Goal: Task Accomplishment & Management: Manage account settings

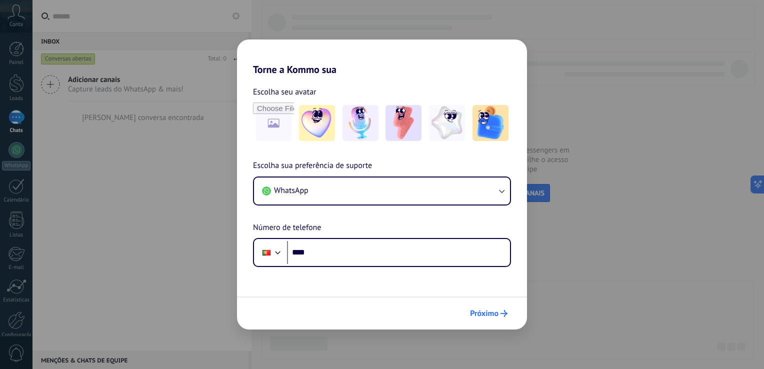
click at [485, 317] on span "Próximo" at bounding box center [484, 313] width 29 height 7
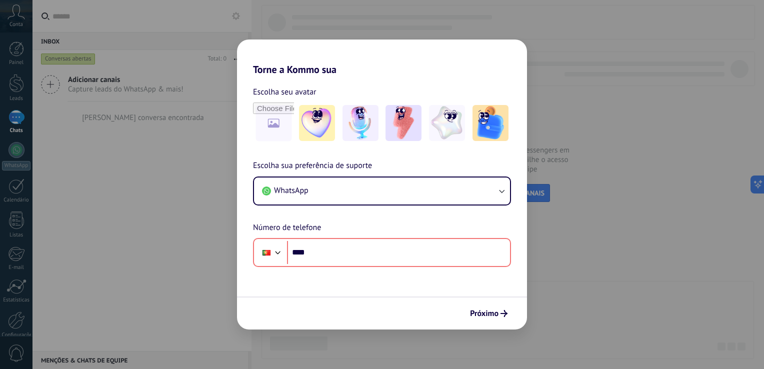
click at [459, 61] on h2 "Torne a Kommo sua" at bounding box center [382, 58] width 290 height 36
click at [448, 19] on div "Torne a Kommo sua Escolha seu avatar Escolha sua preferência de suporte WhatsAp…" at bounding box center [382, 184] width 764 height 369
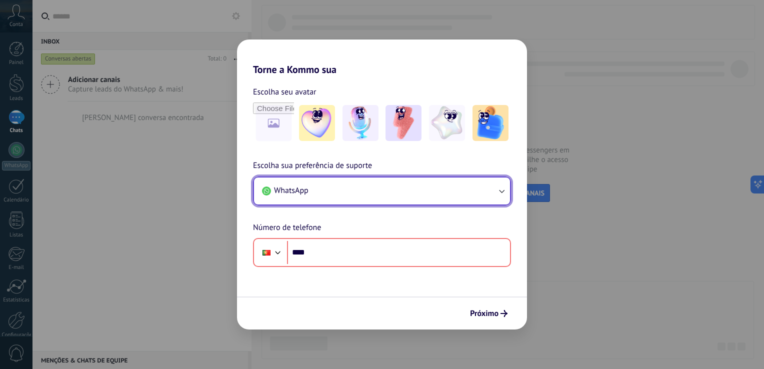
click at [424, 181] on button "WhatsApp" at bounding box center [382, 191] width 256 height 27
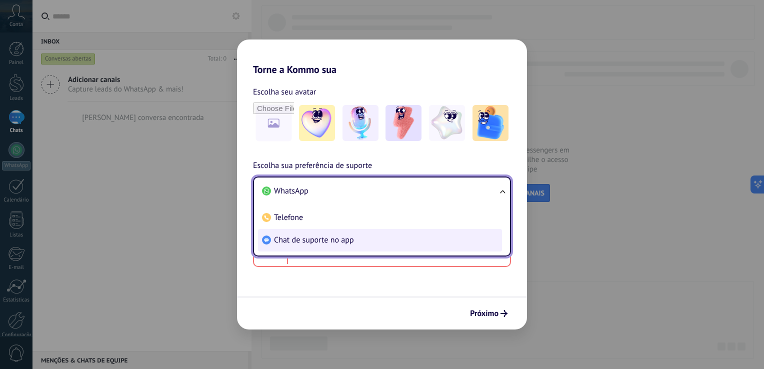
click at [381, 240] on li "Chat de suporte no app" at bounding box center [380, 240] width 244 height 23
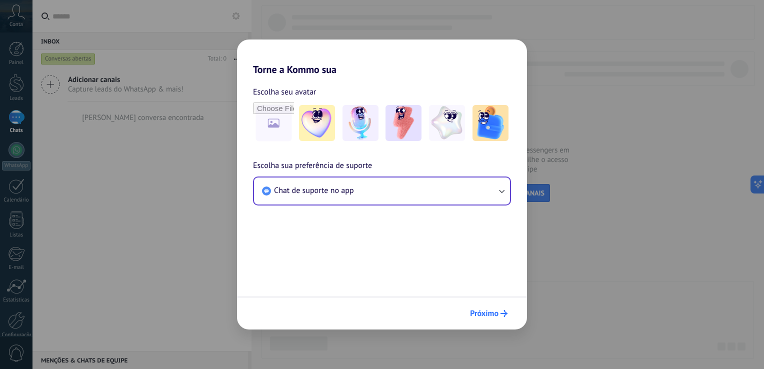
click at [489, 315] on span "Próximo" at bounding box center [484, 313] width 29 height 7
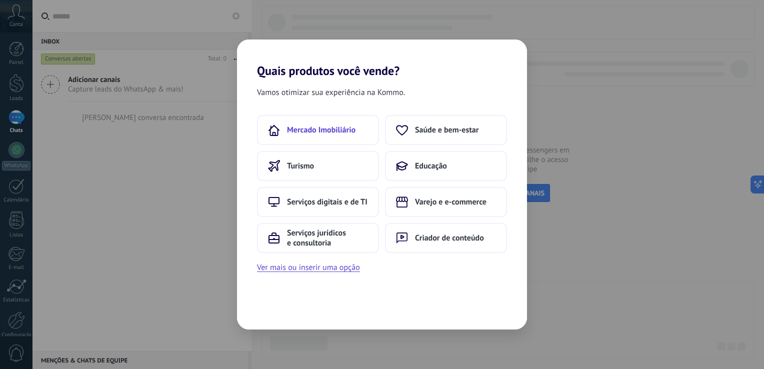
click at [338, 125] on span "Mercado Imobiliário" at bounding box center [321, 130] width 69 height 10
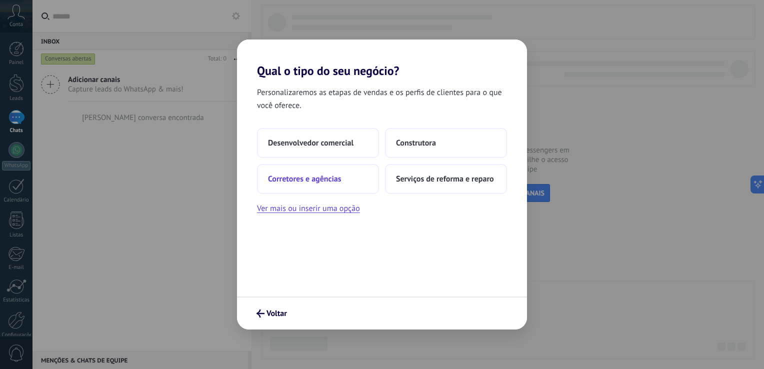
click at [320, 183] on span "Corretores e agências" at bounding box center [304, 179] width 73 height 10
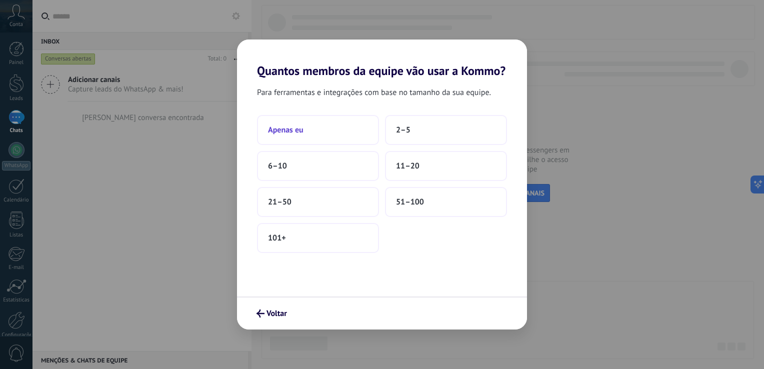
click at [307, 134] on button "Apenas eu" at bounding box center [318, 130] width 122 height 30
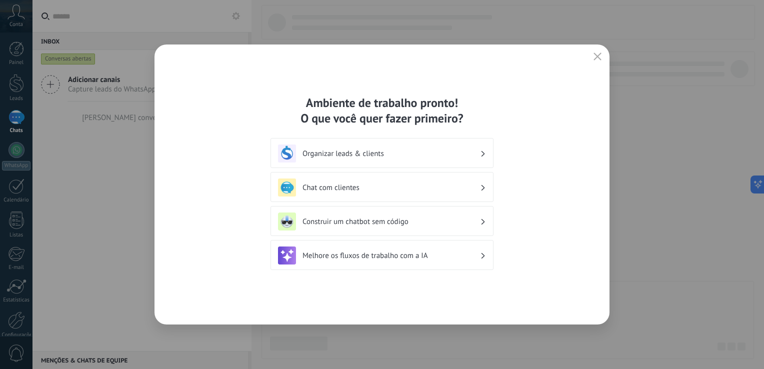
click at [378, 221] on h3 "Construir um chatbot sem código" at bounding box center [392, 222] width 178 height 10
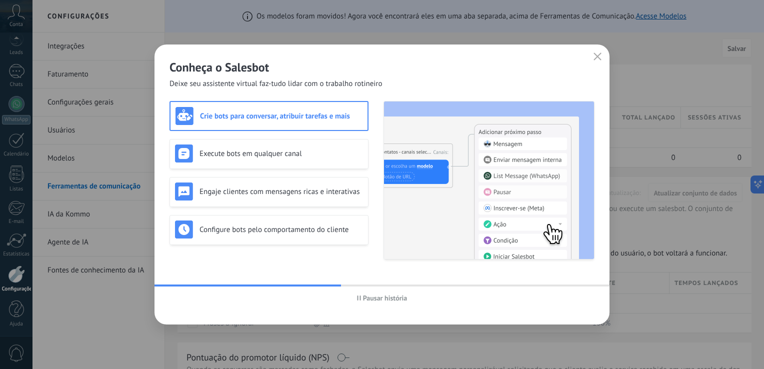
click at [600, 59] on icon "button" at bounding box center [598, 57] width 8 height 8
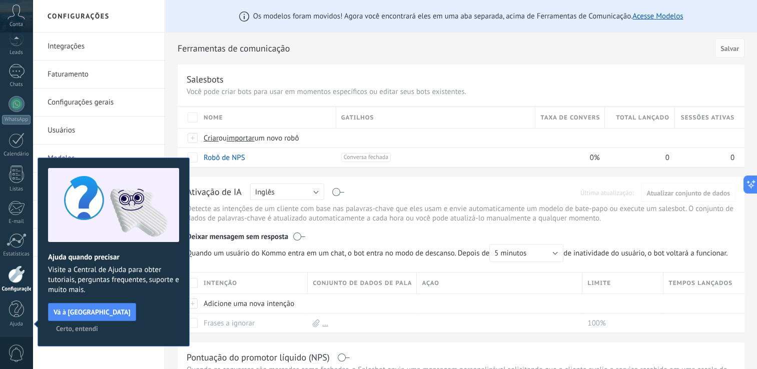
click at [98, 325] on span "Certo, entendi" at bounding box center [77, 328] width 42 height 7
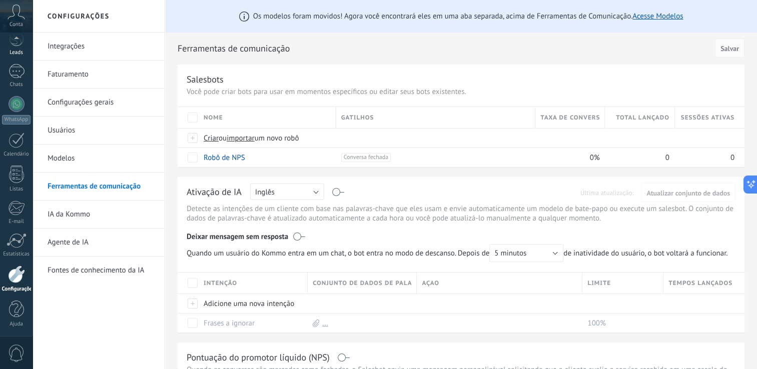
click at [14, 48] on link "Leads" at bounding box center [16, 42] width 33 height 28
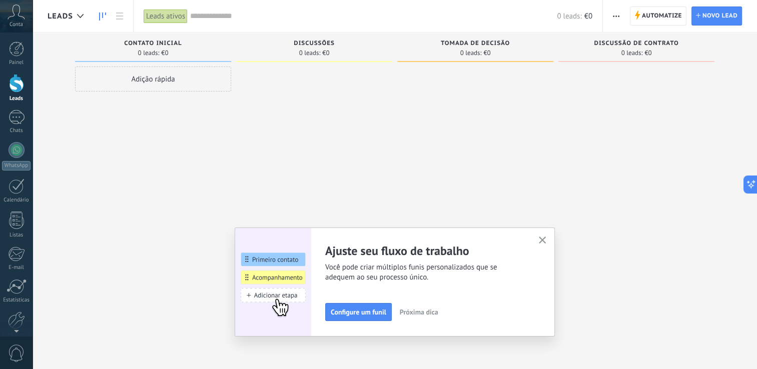
click at [545, 239] on use "button" at bounding box center [543, 241] width 8 height 8
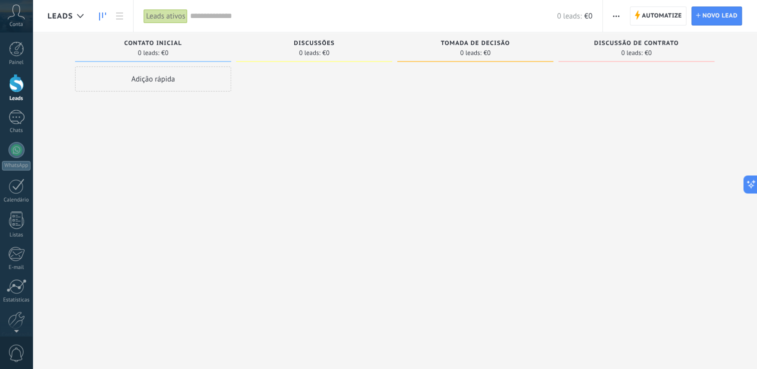
click at [11, 20] on div "Conta" at bounding box center [16, 16] width 33 height 33
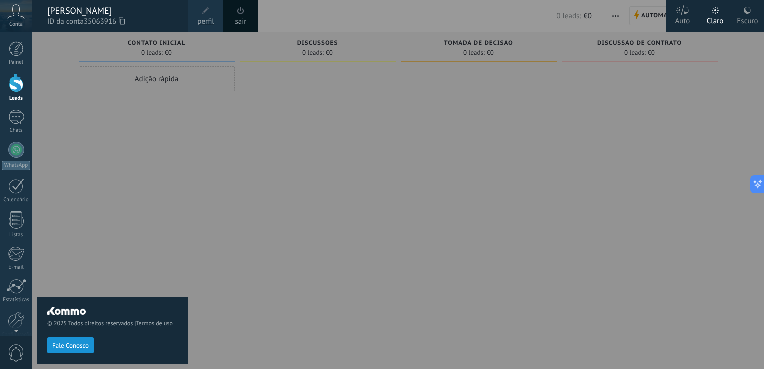
click at [120, 21] on span "35063916" at bounding box center [104, 22] width 41 height 11
click at [98, 170] on div "© 2025 Todos direitos reservados | Termos de uso Fale Conosco" at bounding box center [113, 201] width 151 height 337
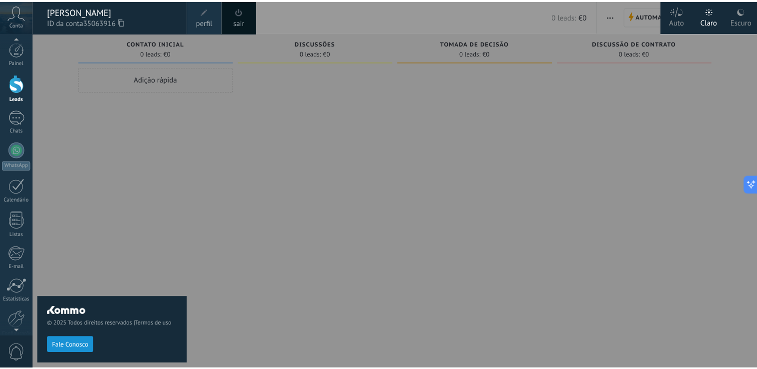
scroll to position [46, 0]
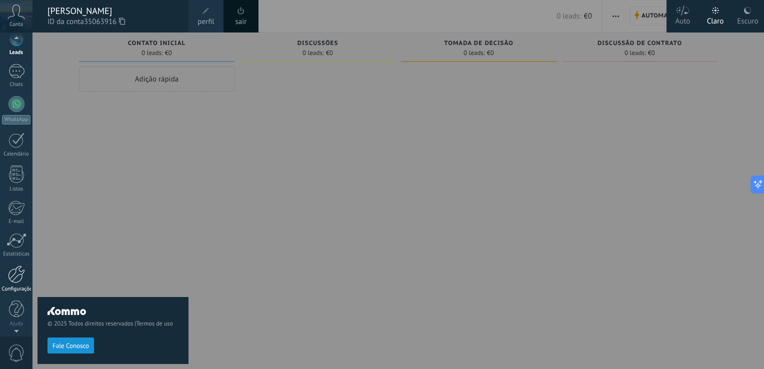
click at [15, 273] on div at bounding box center [16, 275] width 17 height 18
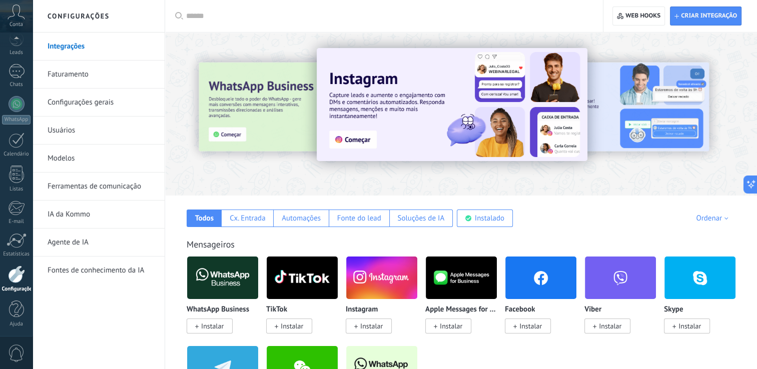
click at [95, 237] on link "Agente de IA" at bounding box center [101, 243] width 107 height 28
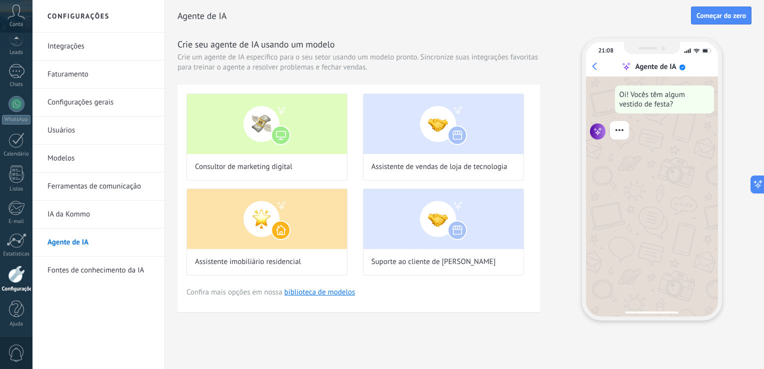
click at [80, 213] on link "IA da Kommo" at bounding box center [101, 215] width 107 height 28
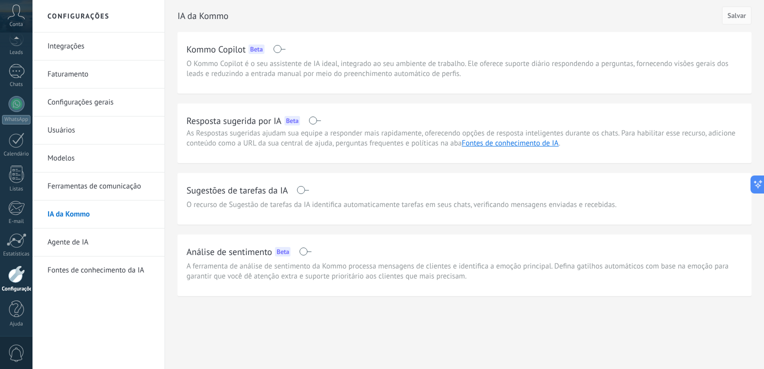
click at [66, 158] on link "Modelos" at bounding box center [101, 159] width 107 height 28
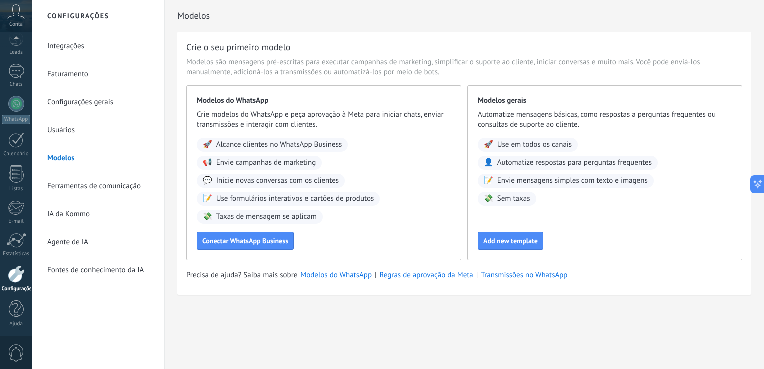
click at [71, 42] on link "Integrações" at bounding box center [101, 47] width 107 height 28
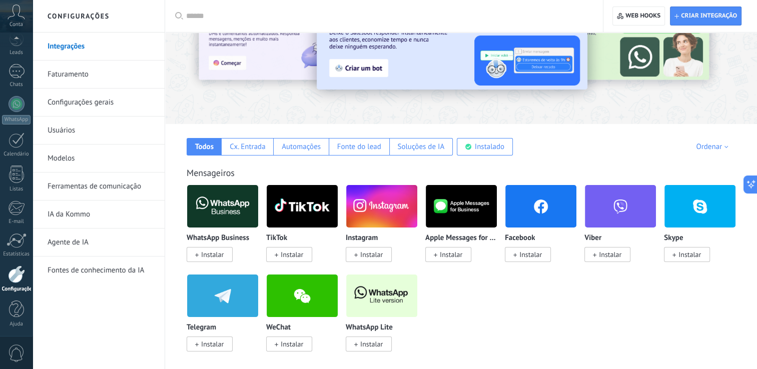
scroll to position [71, 0]
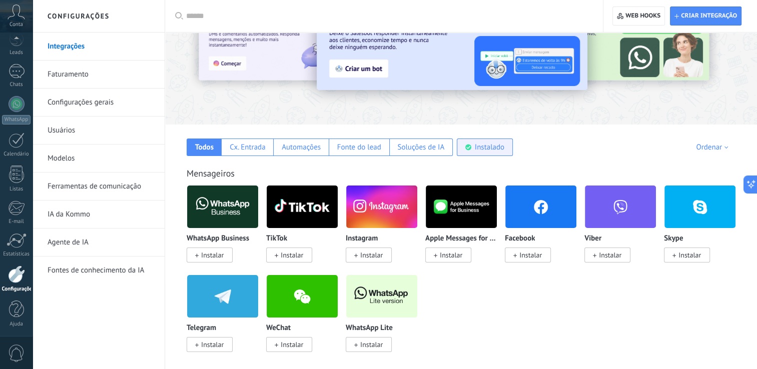
click at [478, 143] on div "Instalado" at bounding box center [490, 148] width 30 height 10
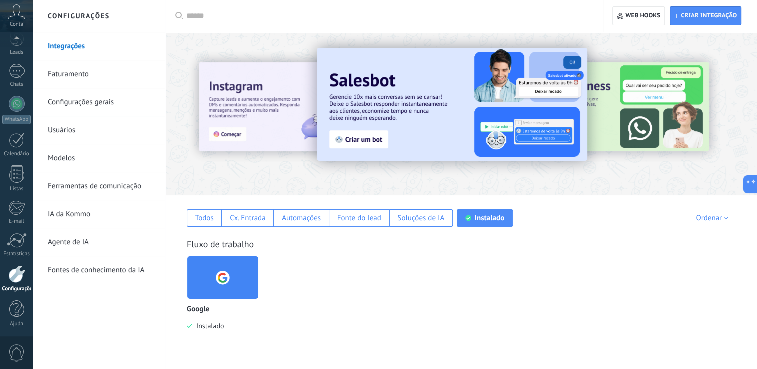
scroll to position [0, 0]
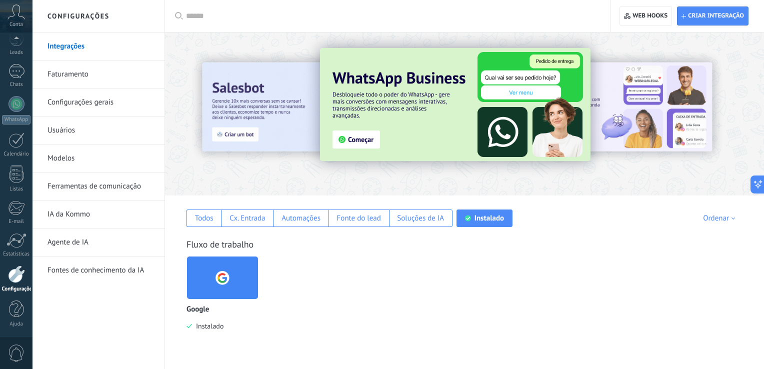
click at [88, 107] on link "Configurações gerais" at bounding box center [101, 103] width 107 height 28
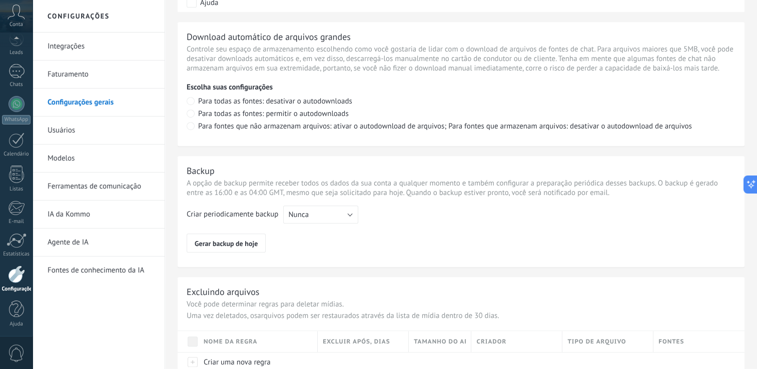
scroll to position [724, 0]
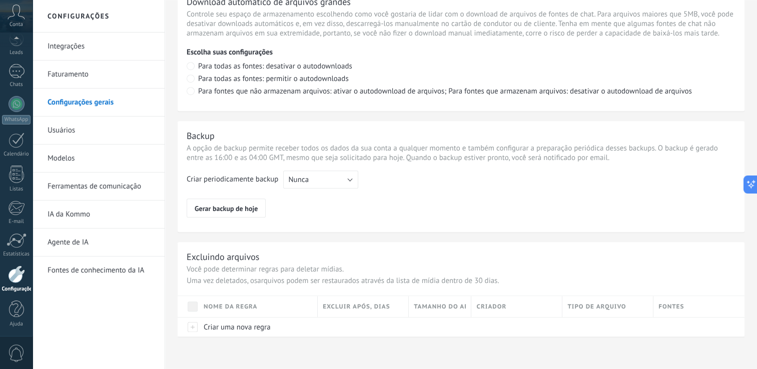
click at [73, 129] on link "Usuários" at bounding box center [101, 131] width 107 height 28
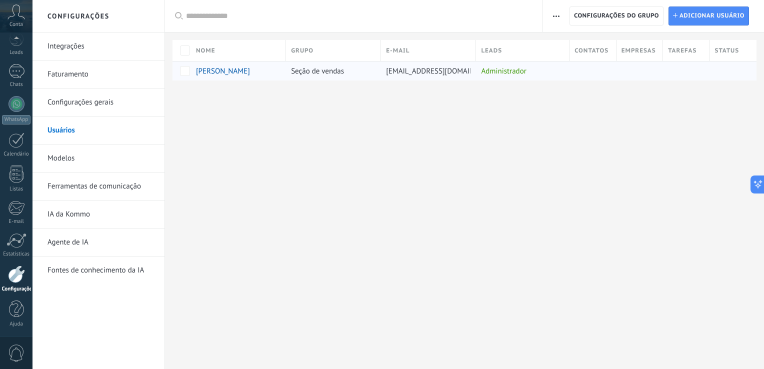
click at [217, 73] on span "[PERSON_NAME]" at bounding box center [223, 72] width 54 height 10
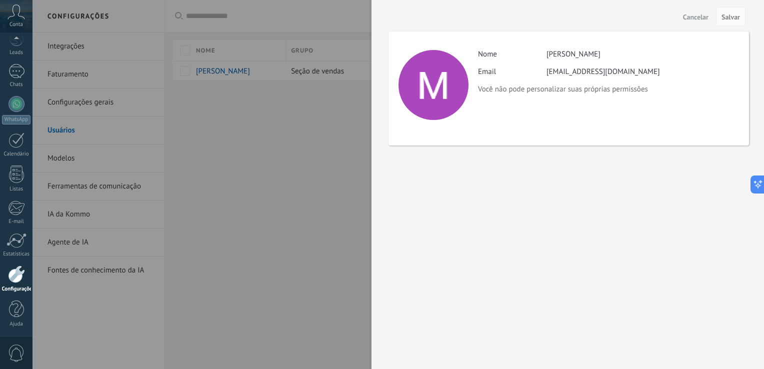
click at [304, 135] on div at bounding box center [382, 184] width 764 height 369
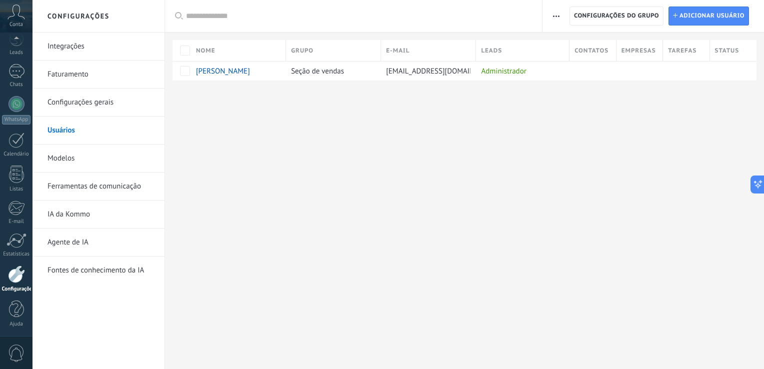
click at [77, 161] on link "Modelos" at bounding box center [101, 159] width 107 height 28
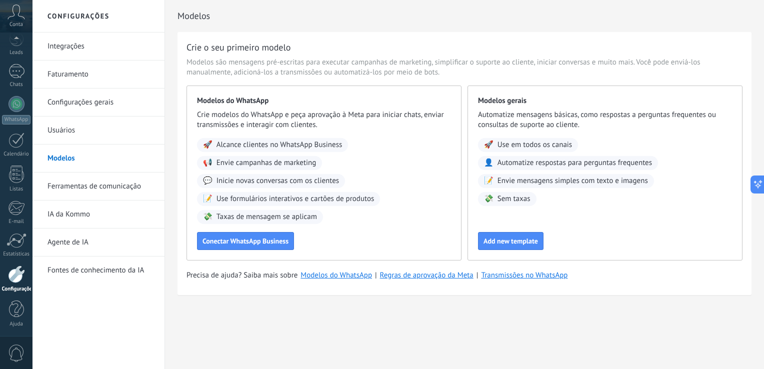
click at [92, 195] on link "Ferramentas de comunicação" at bounding box center [101, 187] width 107 height 28
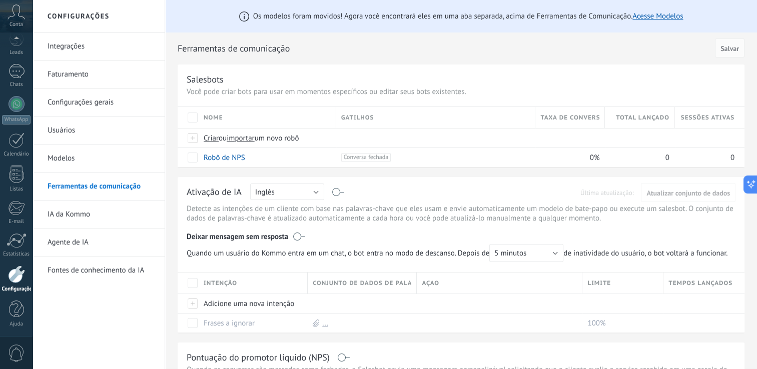
click at [88, 221] on link "IA da Kommo" at bounding box center [101, 215] width 107 height 28
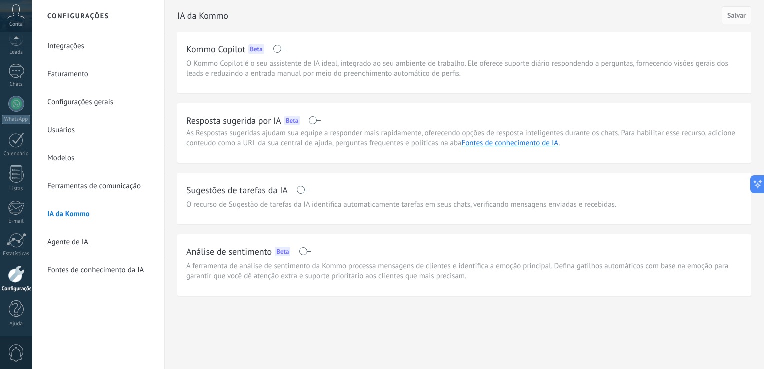
click at [80, 244] on link "Agente de IA" at bounding box center [101, 243] width 107 height 28
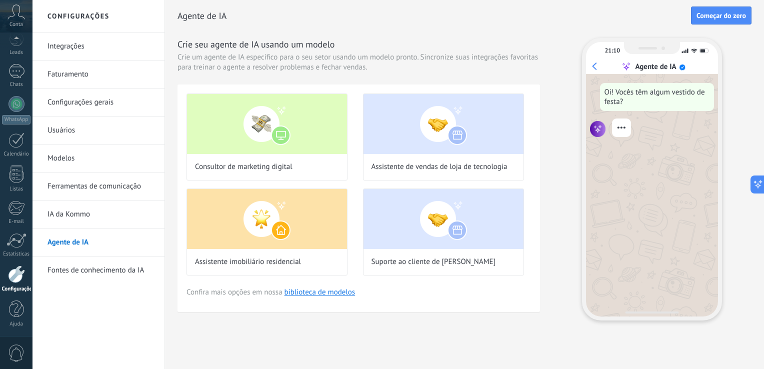
click at [90, 270] on link "Fontes de conhecimento da IA" at bounding box center [101, 271] width 107 height 28
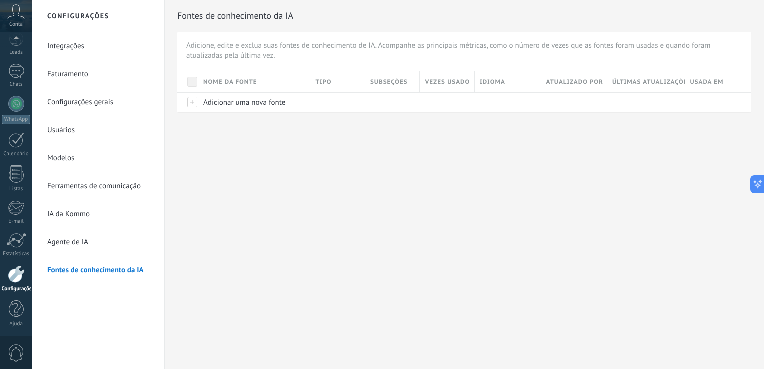
scroll to position [34, 0]
click at [13, 17] on icon at bounding box center [17, 12] width 18 height 15
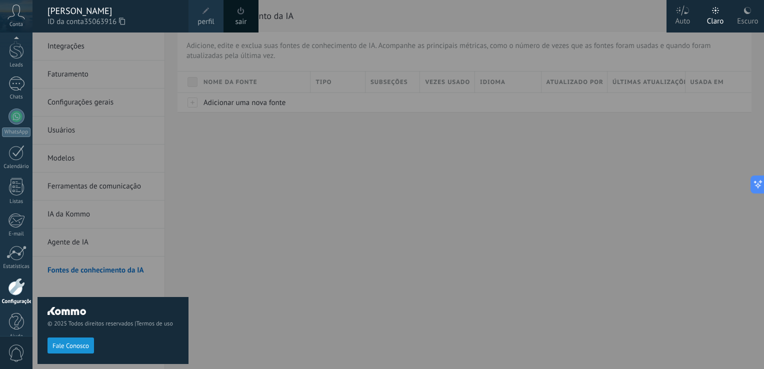
scroll to position [46, 0]
click at [570, 125] on div at bounding box center [415, 184] width 764 height 369
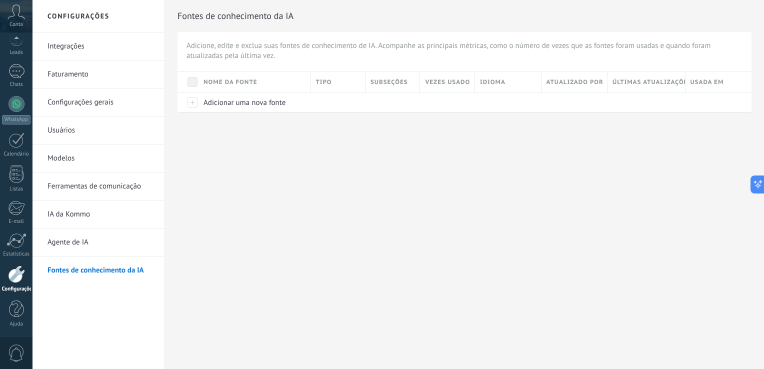
click at [76, 48] on link "Integrações" at bounding box center [101, 47] width 107 height 28
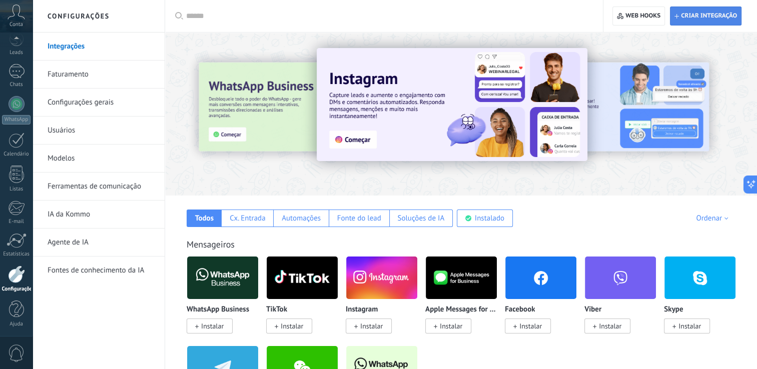
click at [701, 18] on span "Criar integração" at bounding box center [709, 16] width 56 height 8
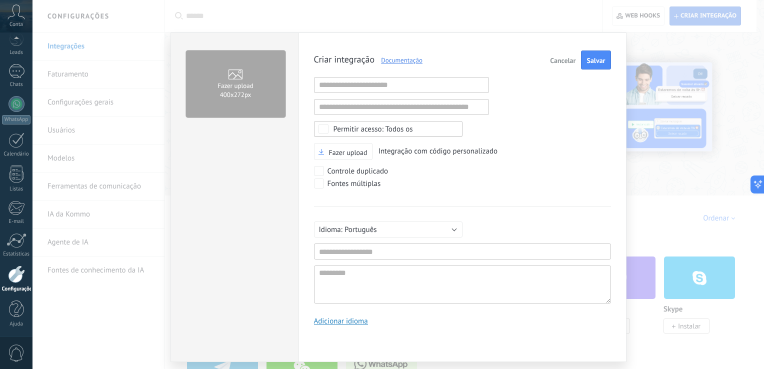
scroll to position [10, 0]
click at [396, 90] on input "text" at bounding box center [401, 85] width 175 height 16
click at [536, 91] on div "Criar integração Documentação Cancelar Salvar URL inválida URL inválida Selecio…" at bounding box center [462, 192] width 297 height 283
click at [319, 166] on label "Controle duplicado" at bounding box center [351, 171] width 75 height 10
click at [390, 87] on input "text" at bounding box center [401, 85] width 175 height 16
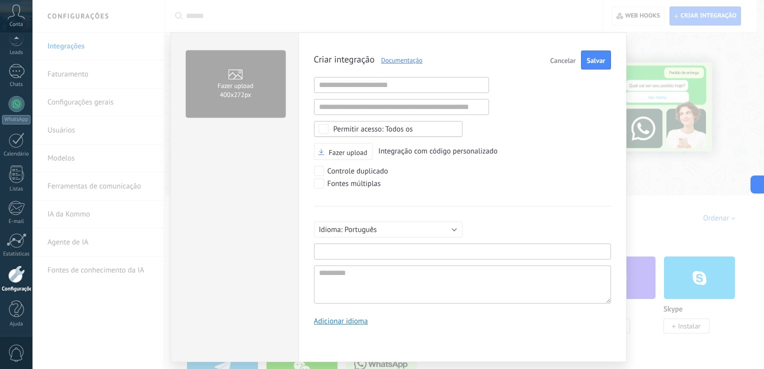
click at [371, 250] on input "text" at bounding box center [462, 252] width 297 height 16
click at [401, 306] on div "Criar integração Documentação Cancelar Salvar URL inválida URL inválida Selecio…" at bounding box center [462, 192] width 297 height 283
click at [387, 253] on input "text" at bounding box center [462, 252] width 297 height 16
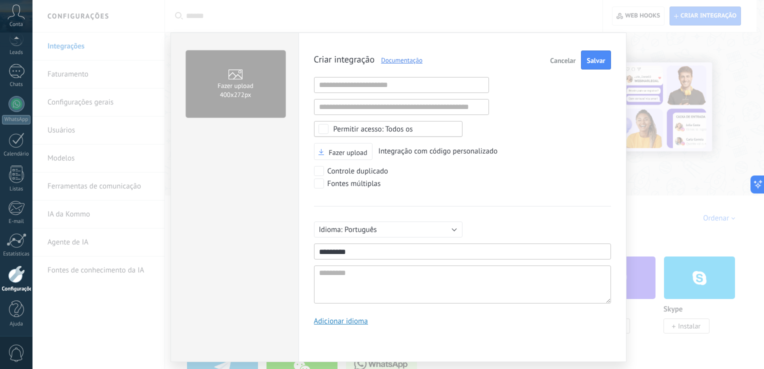
type input "*********"
click at [357, 270] on textarea at bounding box center [462, 285] width 297 height 38
click at [464, 202] on div "Criar integração Documentação Cancelar Salvar URL inválida URL inválida Selecio…" at bounding box center [462, 192] width 297 height 283
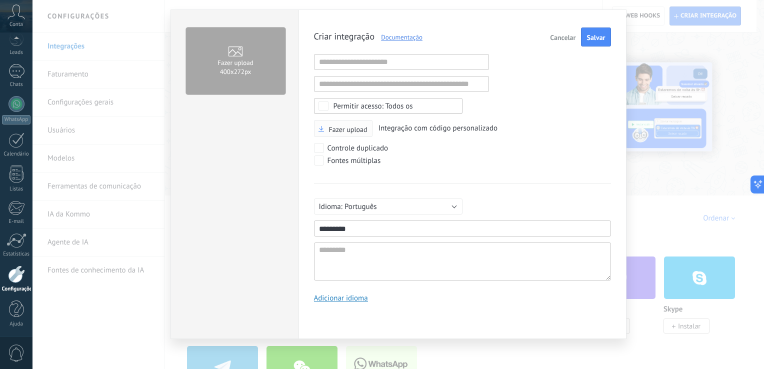
click at [326, 128] on span "Fazer upload" at bounding box center [343, 129] width 49 height 7
click at [0, 0] on input "Fazer upload" at bounding box center [0, 0] width 0 height 0
click at [517, 137] on div "Criar integração Documentação Cancelar Salvar URL inválida URL inválida Selecio…" at bounding box center [462, 169] width 297 height 283
click at [588, 36] on span "Salvar" at bounding box center [596, 37] width 19 height 7
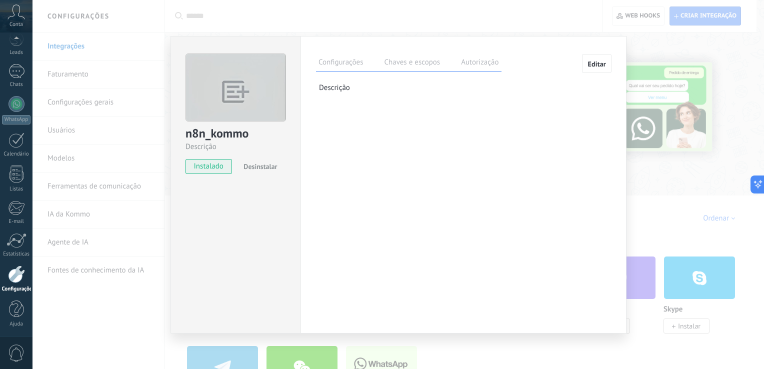
click at [399, 60] on label "Chaves e escopos" at bounding box center [412, 64] width 61 height 15
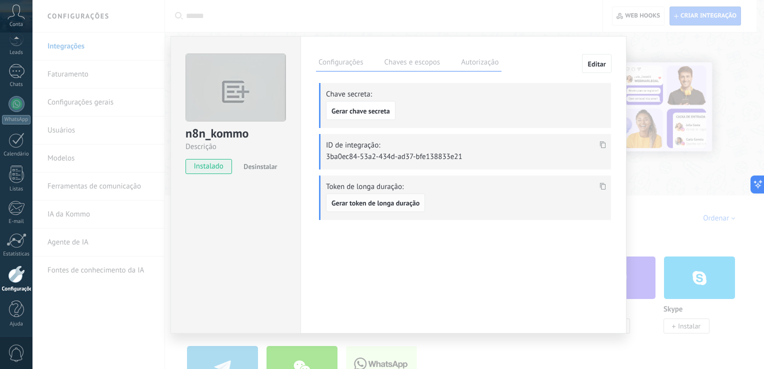
click at [398, 200] on span "Gerar token de longa duração" at bounding box center [376, 203] width 88 height 7
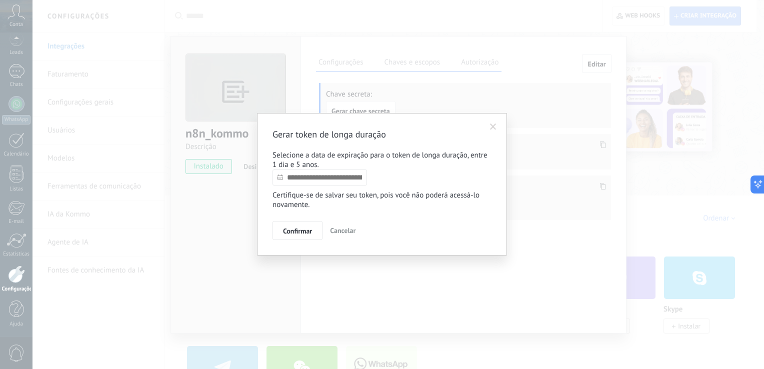
click at [298, 180] on input "text" at bounding box center [320, 178] width 95 height 16
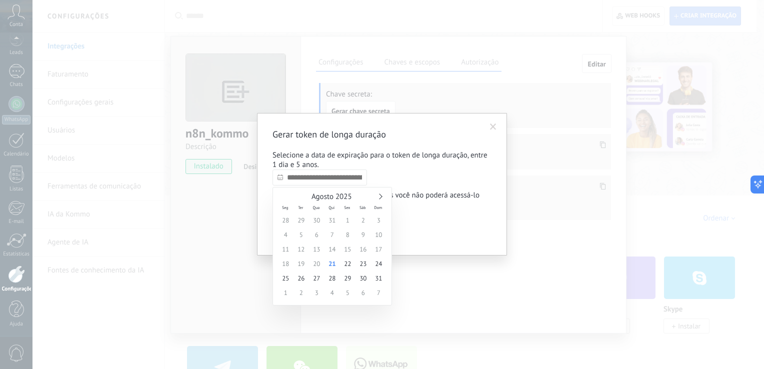
click at [380, 195] on link at bounding box center [380, 197] width 6 height 6
click at [380, 194] on link at bounding box center [380, 197] width 6 height 6
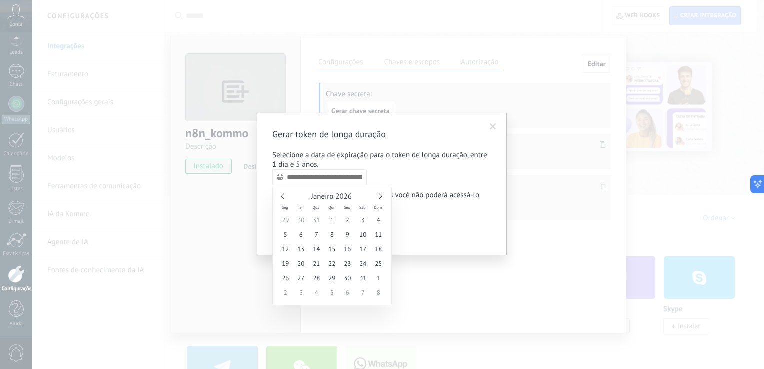
click at [380, 194] on link at bounding box center [380, 197] width 6 height 6
type input "**********"
click at [380, 222] on span "1" at bounding box center [379, 220] width 16 height 15
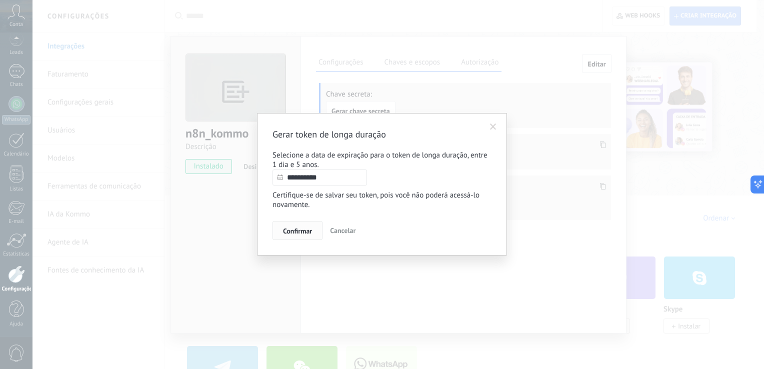
click at [304, 229] on span "Confirmar" at bounding box center [297, 231] width 29 height 7
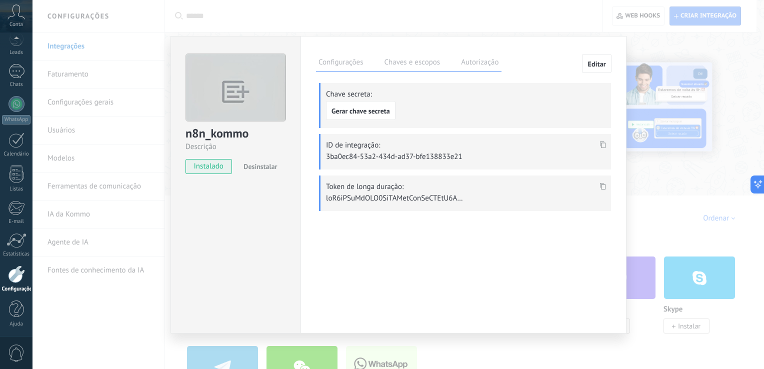
click at [608, 185] on span at bounding box center [603, 189] width 12 height 9
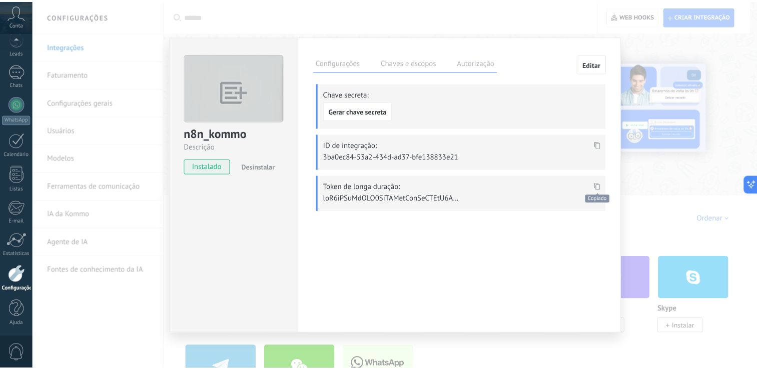
scroll to position [614, 0]
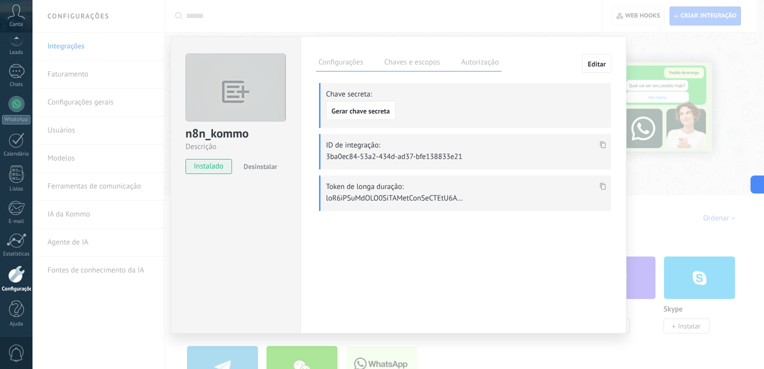
click at [233, 20] on div "n8n_kommo Descrição instalado Desinstalar Configurações [PERSON_NAME] e escopos…" at bounding box center [399, 184] width 732 height 369
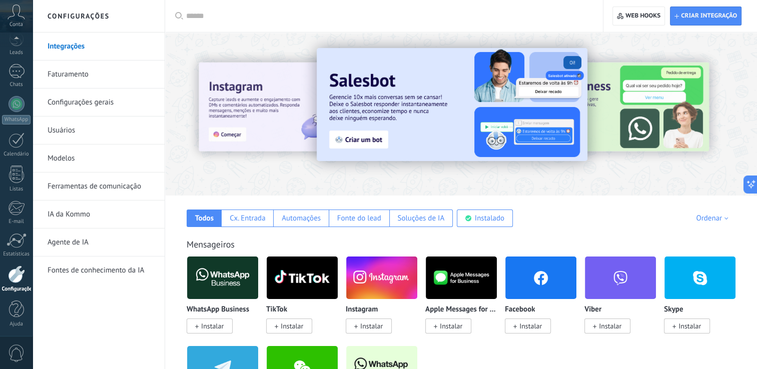
scroll to position [0, 0]
click at [15, 40] on div "Painel Leads Chats WhatsApp Clientes" at bounding box center [32, 185] width 65 height 304
click at [15, 43] on div at bounding box center [16, 49] width 15 height 15
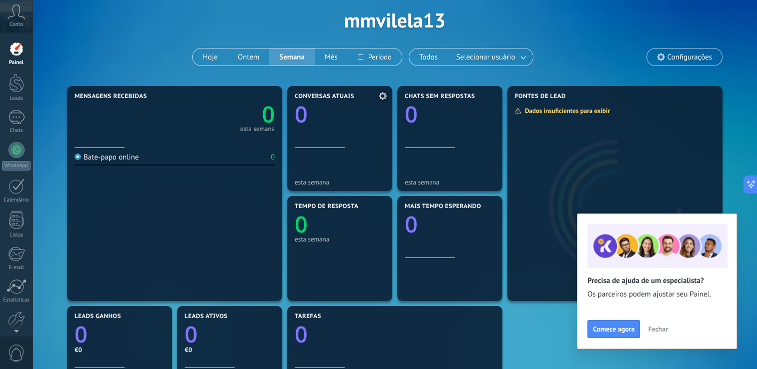
scroll to position [44, 0]
click at [14, 91] on div at bounding box center [16, 83] width 15 height 19
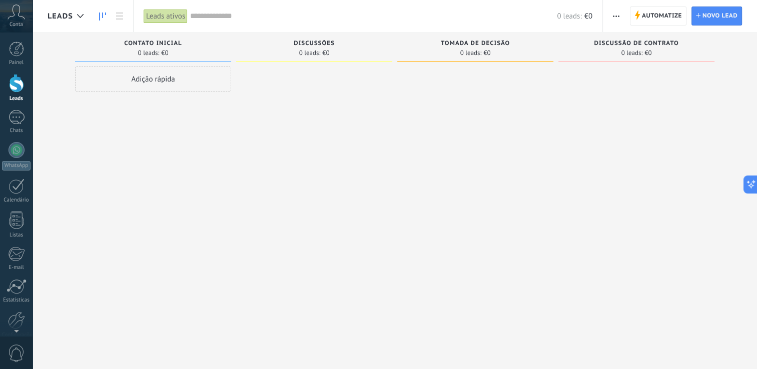
click at [614, 14] on span "button" at bounding box center [616, 16] width 7 height 19
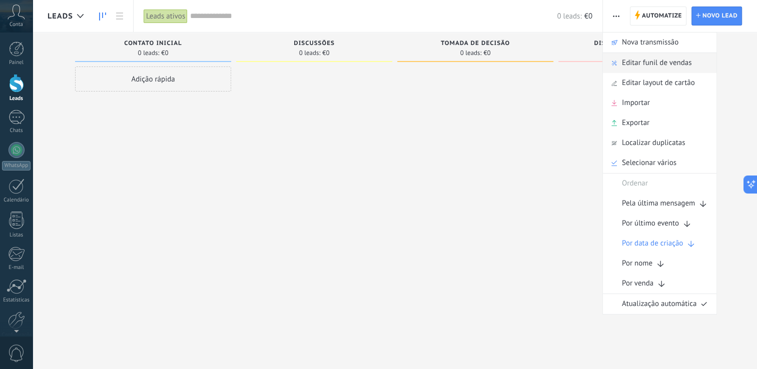
click at [658, 65] on span "Editar funil de vendas" at bounding box center [657, 63] width 70 height 20
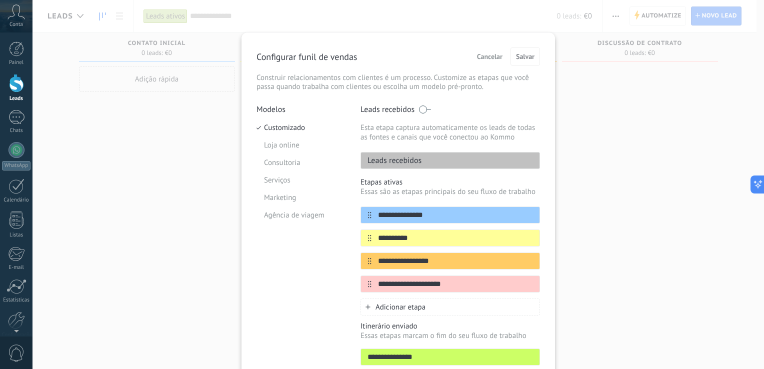
click at [327, 59] on p "Configurar funil de vendas" at bounding box center [307, 57] width 101 height 12
click at [291, 183] on li "Serviços" at bounding box center [301, 181] width 89 height 18
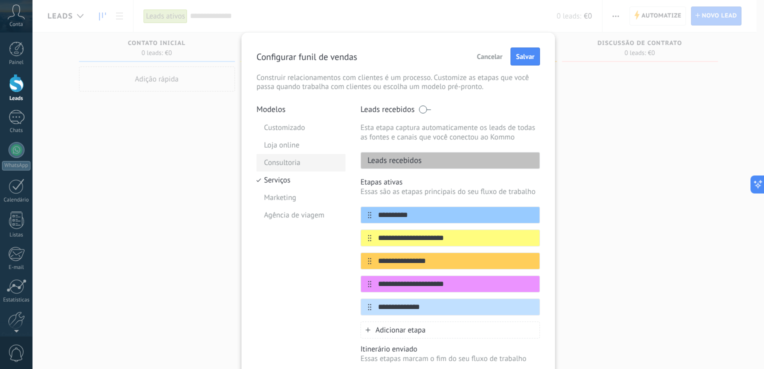
click at [291, 171] on li "Consultoria" at bounding box center [301, 163] width 89 height 18
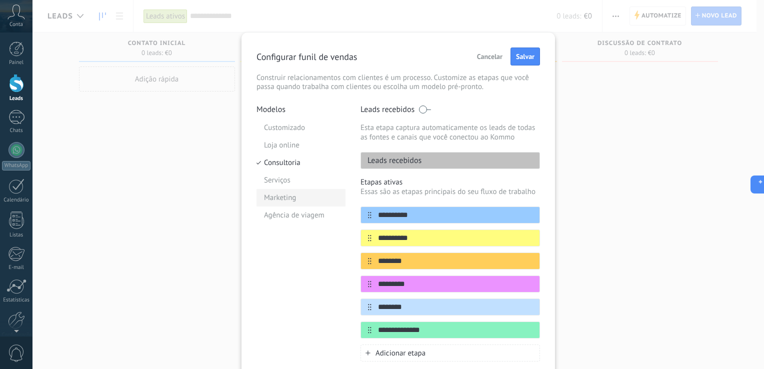
click at [293, 200] on li "Marketing" at bounding box center [301, 198] width 89 height 18
click at [298, 216] on li "Agência de viagem" at bounding box center [301, 216] width 89 height 18
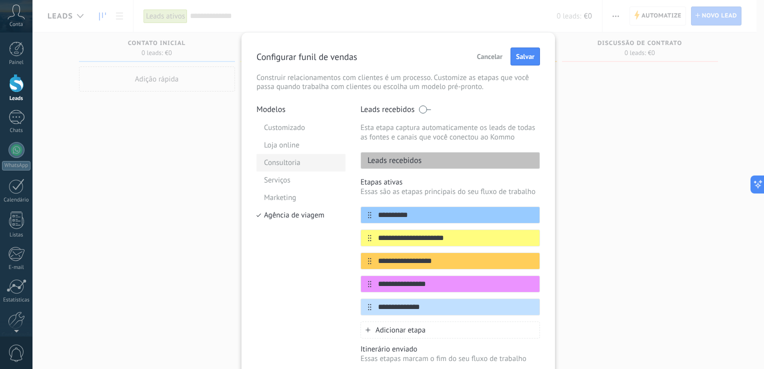
click at [271, 155] on li "Consultoria" at bounding box center [301, 163] width 89 height 18
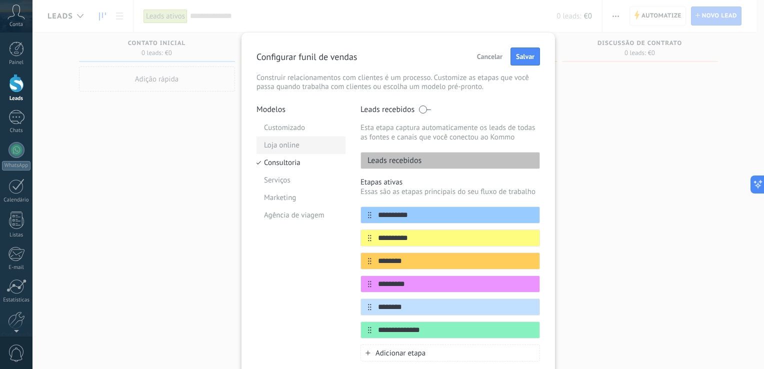
click at [272, 141] on li "Loja online" at bounding box center [301, 146] width 89 height 18
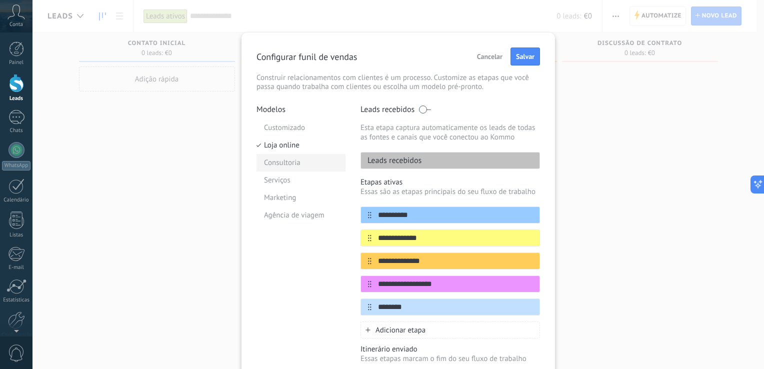
click at [278, 158] on li "Consultoria" at bounding box center [301, 163] width 89 height 18
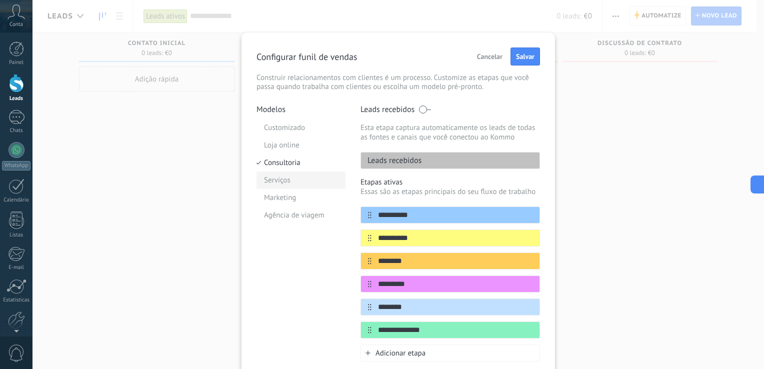
click at [278, 183] on li "Serviços" at bounding box center [301, 181] width 89 height 18
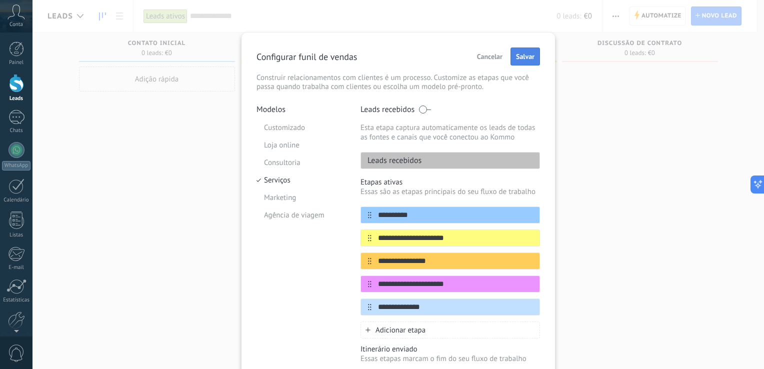
click at [516, 58] on span "Salvar" at bounding box center [525, 56] width 19 height 7
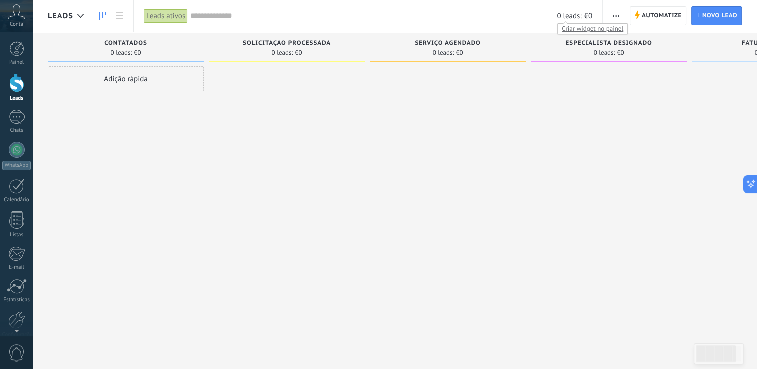
click at [587, 17] on span "€0" at bounding box center [588, 17] width 8 height 10
click at [618, 13] on span "button" at bounding box center [616, 16] width 7 height 19
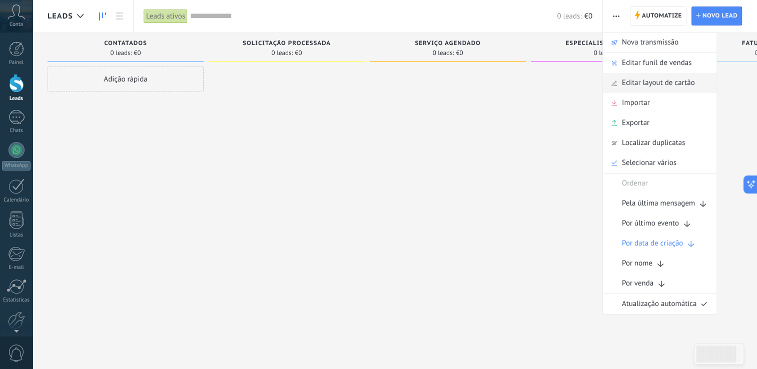
click at [646, 89] on span "Editar layout de cartão" at bounding box center [658, 83] width 73 height 20
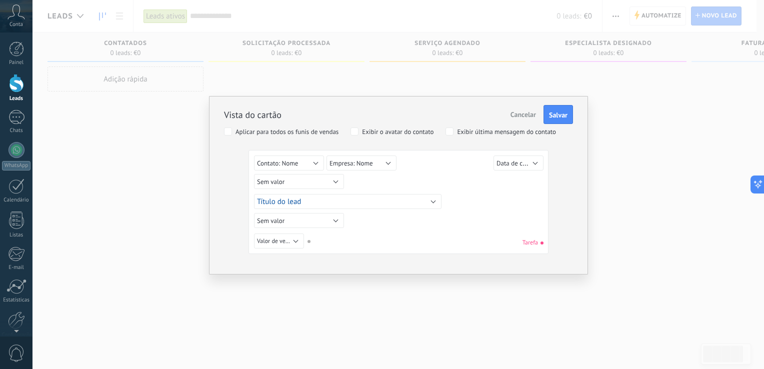
click at [540, 47] on div "Vista do cartão Cancelar Salvar Aplicar para todos os funis de vendas Exibir o …" at bounding box center [399, 184] width 732 height 369
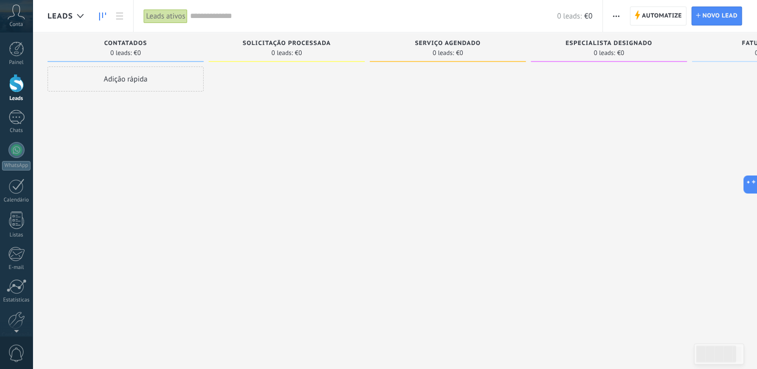
click at [620, 15] on button "button" at bounding box center [616, 16] width 15 height 19
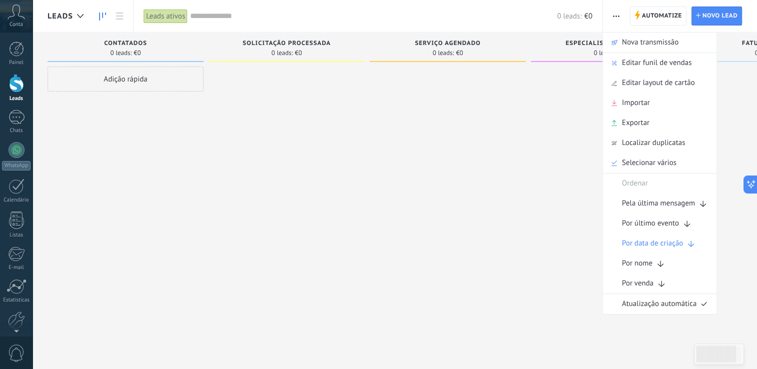
click at [544, 86] on div at bounding box center [609, 186] width 156 height 239
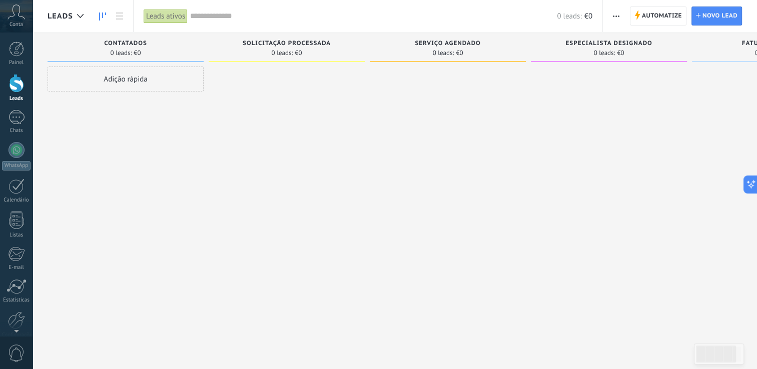
click at [616, 16] on use "button" at bounding box center [616, 17] width 7 height 2
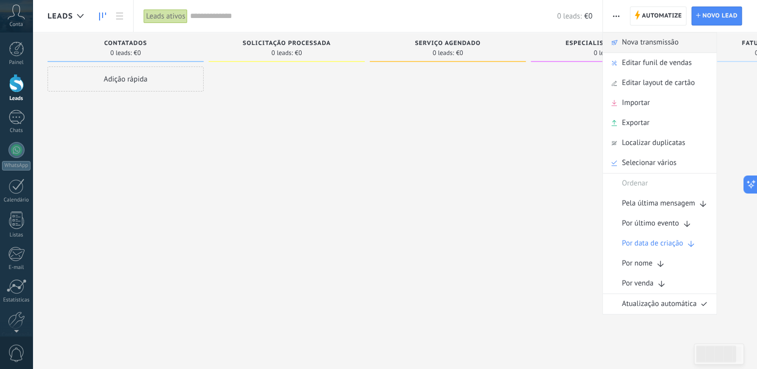
click at [633, 41] on span "Nova transmissão" at bounding box center [650, 43] width 57 height 20
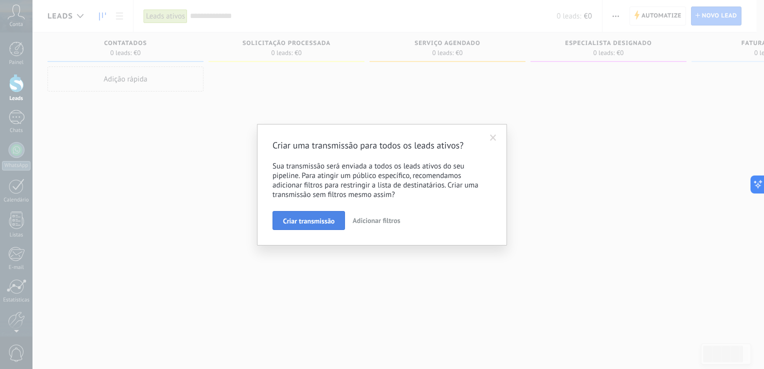
click at [336, 217] on button "Criar transmissão" at bounding box center [309, 220] width 73 height 19
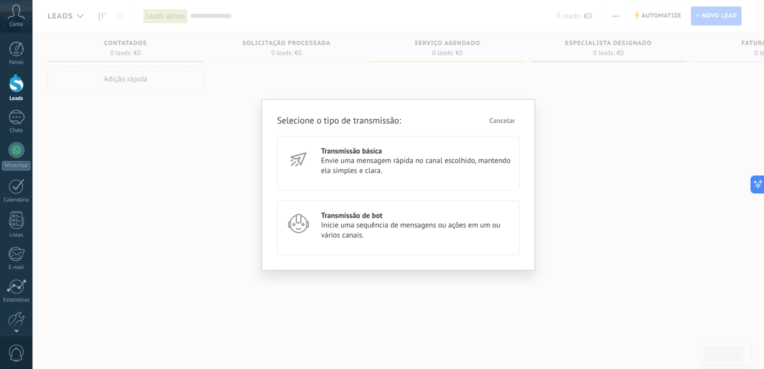
click at [514, 120] on span "Cancelar" at bounding box center [503, 120] width 26 height 7
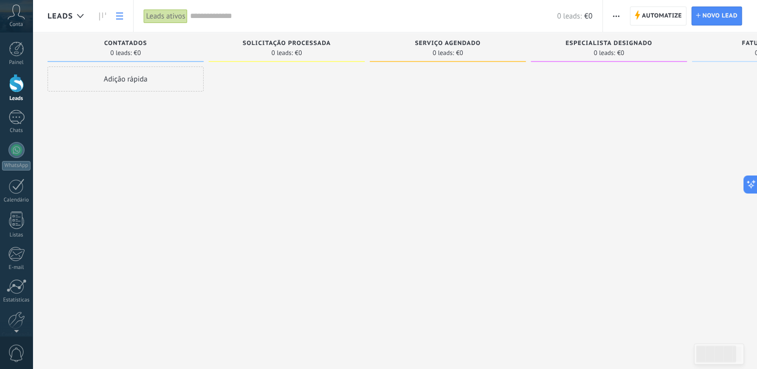
click at [119, 15] on icon at bounding box center [119, 16] width 7 height 7
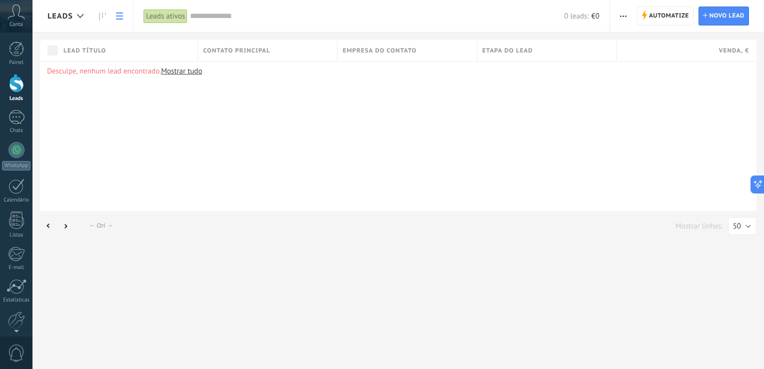
click at [119, 15] on icon at bounding box center [119, 16] width 7 height 7
click at [180, 73] on link "Mostrar tudo" at bounding box center [181, 72] width 41 height 10
click at [13, 57] on link "Painel" at bounding box center [16, 54] width 33 height 25
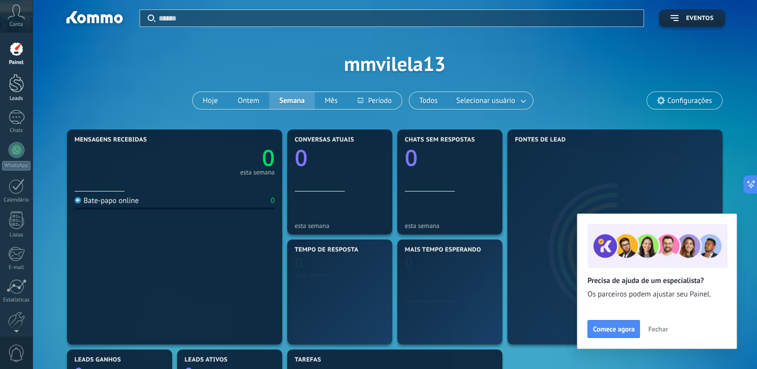
click at [15, 88] on div at bounding box center [16, 83] width 15 height 19
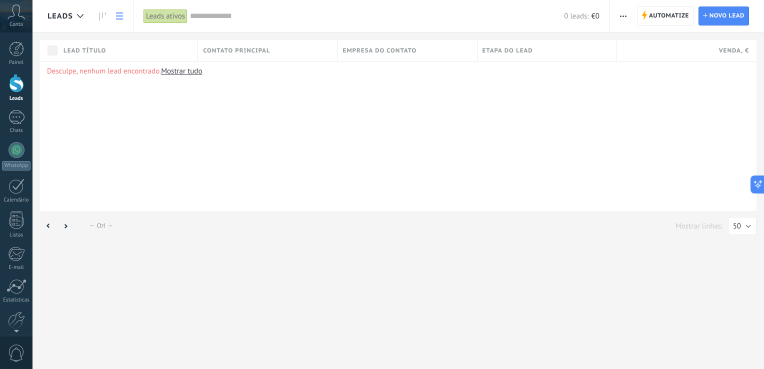
click at [620, 9] on button "button" at bounding box center [623, 16] width 15 height 19
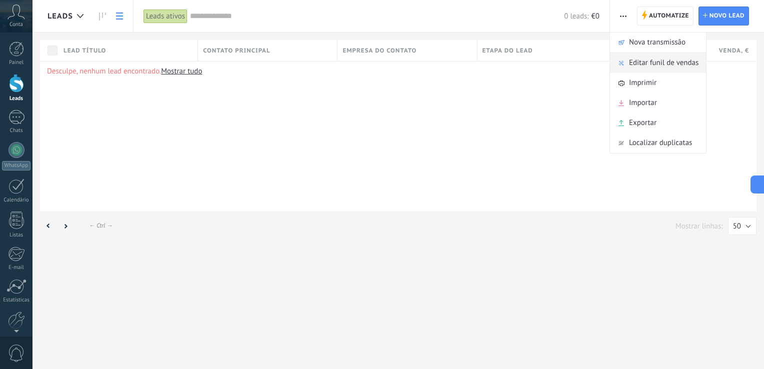
click at [640, 61] on span "Editar funil de vendas" at bounding box center [664, 63] width 70 height 20
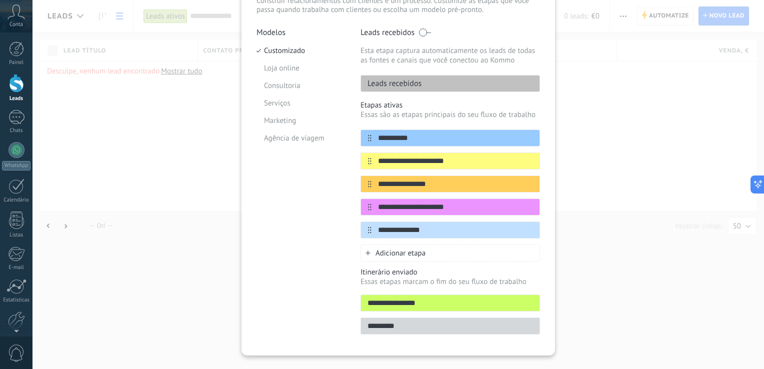
scroll to position [95, 0]
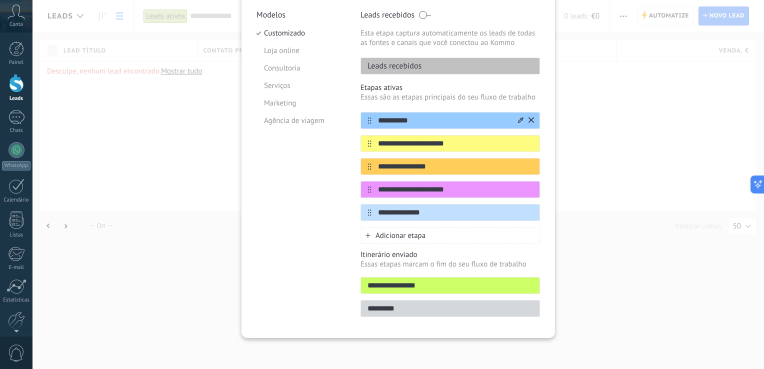
click at [520, 120] on icon at bounding box center [521, 120] width 6 height 6
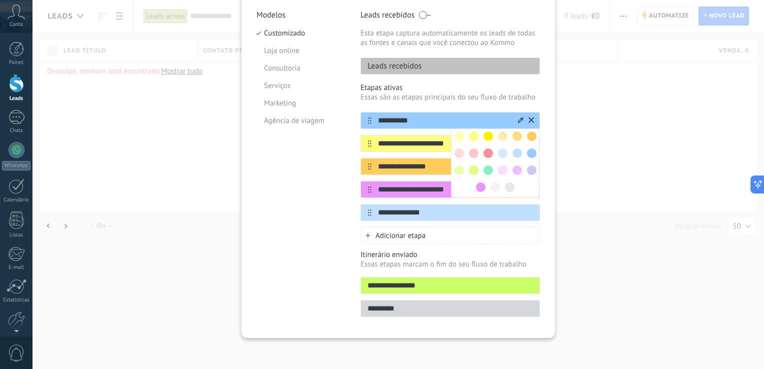
click at [494, 107] on div "**********" at bounding box center [451, 163] width 180 height 161
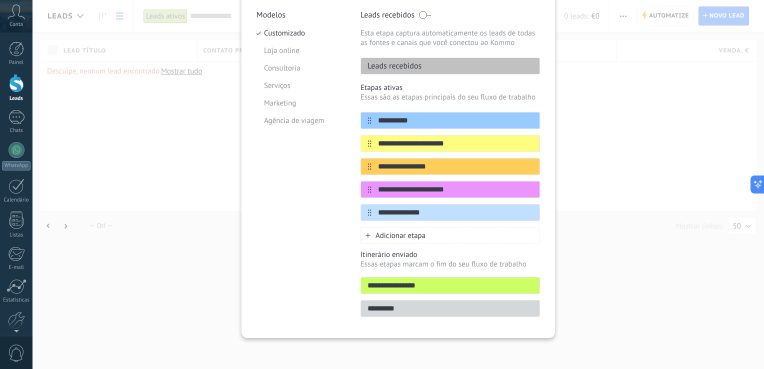
click at [403, 89] on p "Etapas ativas" at bounding box center [451, 88] width 180 height 10
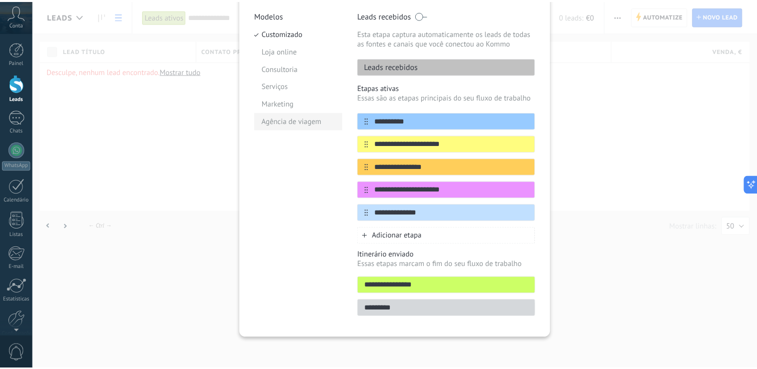
scroll to position [0, 0]
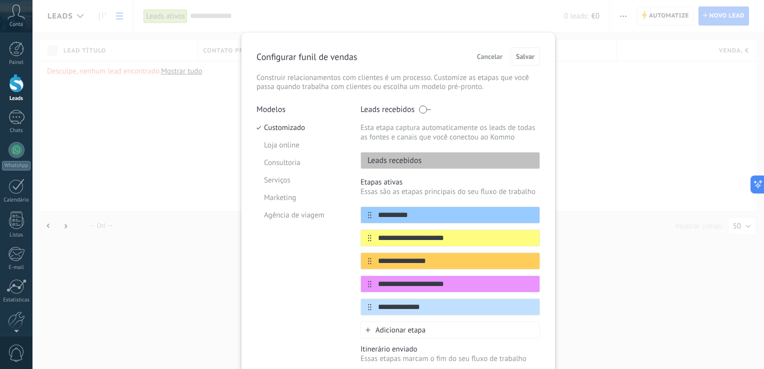
click at [417, 6] on div "**********" at bounding box center [399, 184] width 732 height 369
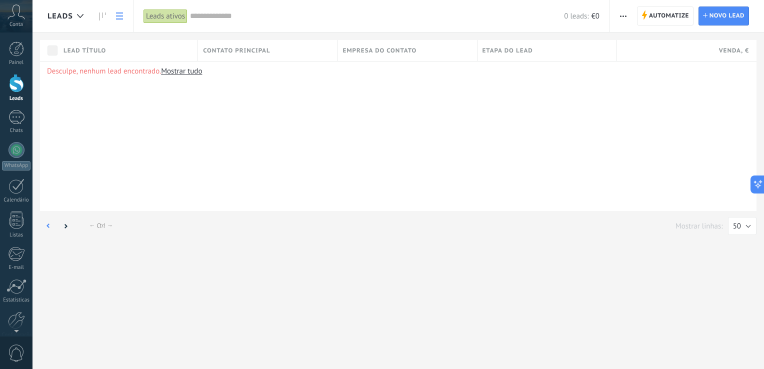
click at [47, 224] on icon at bounding box center [49, 226] width 4 height 5
click at [88, 101] on div "Desculpe, nenhum lead encontrado. Mostrar tudo" at bounding box center [398, 136] width 717 height 150
click at [116, 14] on icon at bounding box center [119, 16] width 7 height 7
click at [95, 11] on link at bounding box center [102, 17] width 17 height 20
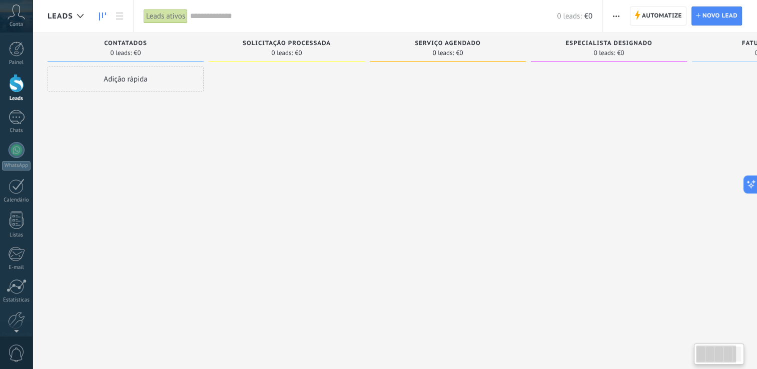
click at [143, 71] on div "Adição rápida" at bounding box center [126, 79] width 156 height 25
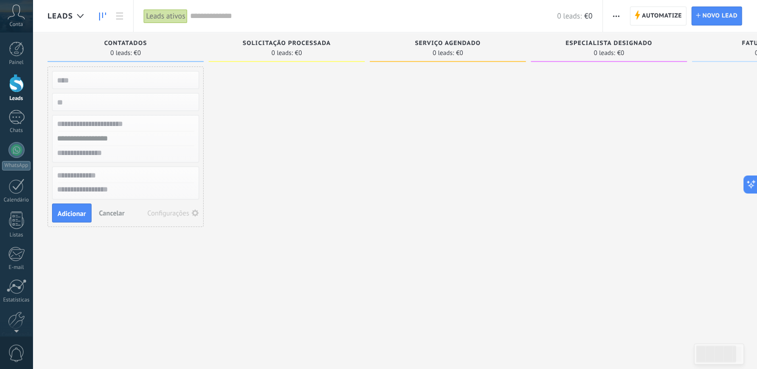
click at [91, 100] on input "numeric" at bounding box center [125, 102] width 146 height 14
click at [96, 125] on input "text" at bounding box center [125, 124] width 146 height 15
click at [133, 147] on input "text" at bounding box center [125, 153] width 146 height 15
click at [273, 160] on div at bounding box center [287, 186] width 156 height 239
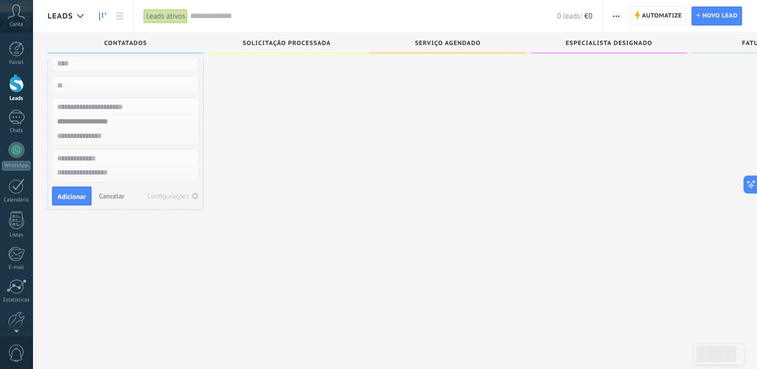
click at [203, 197] on div "Adicionar Cancelar Configurações" at bounding box center [126, 130] width 156 height 161
click at [194, 197] on use "button" at bounding box center [195, 196] width 7 height 7
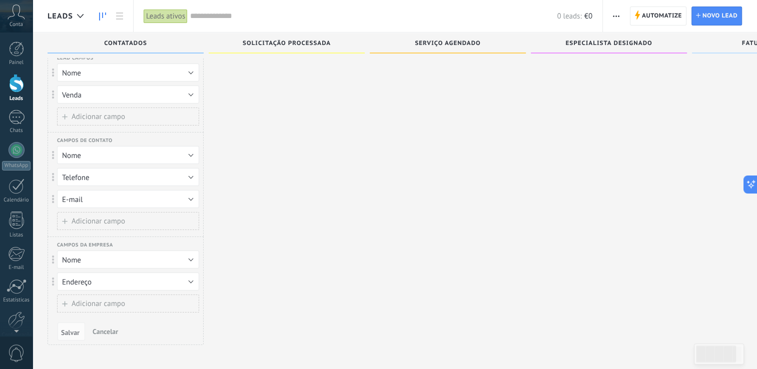
click at [48, 148] on div "Posição Telefone E-mail Nome Tags Excluir campo [GEOGRAPHIC_DATA]" at bounding box center [123, 155] width 151 height 18
click at [54, 156] on span at bounding box center [53, 155] width 3 height 9
drag, startPoint x: 54, startPoint y: 156, endPoint x: 64, endPoint y: 151, distance: 11.2
click at [64, 151] on span "Nome" at bounding box center [71, 156] width 19 height 10
click at [89, 208] on span "Excluir campo" at bounding box center [85, 207] width 45 height 10
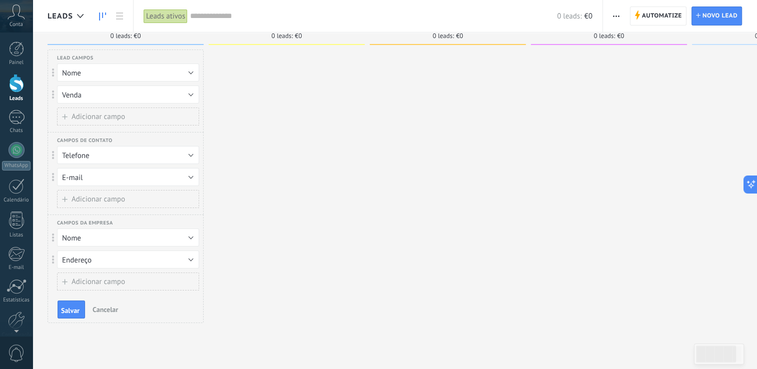
scroll to position [0, 0]
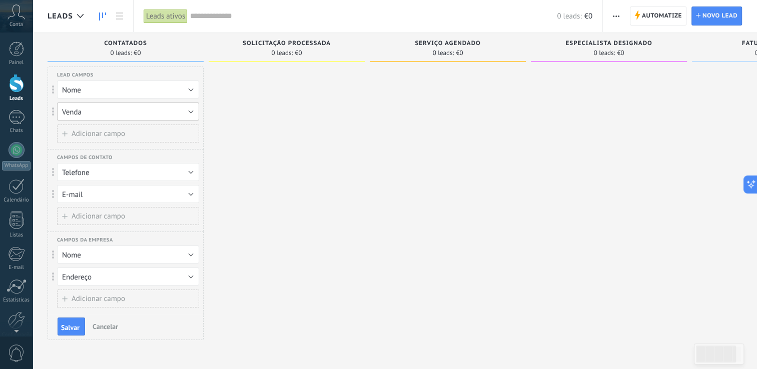
click at [167, 109] on button "Venda" at bounding box center [128, 112] width 142 height 18
click at [49, 90] on span at bounding box center [52, 90] width 9 height 9
click at [136, 111] on button "Venda" at bounding box center [128, 112] width 142 height 18
click at [97, 76] on div "Lead campos" at bounding box center [135, 75] width 156 height 7
click at [86, 121] on div "Lead [PERSON_NAME] Nome Tags Excluir campo Nome Venda Nome Tags Excluir campo V…" at bounding box center [126, 108] width 156 height 83
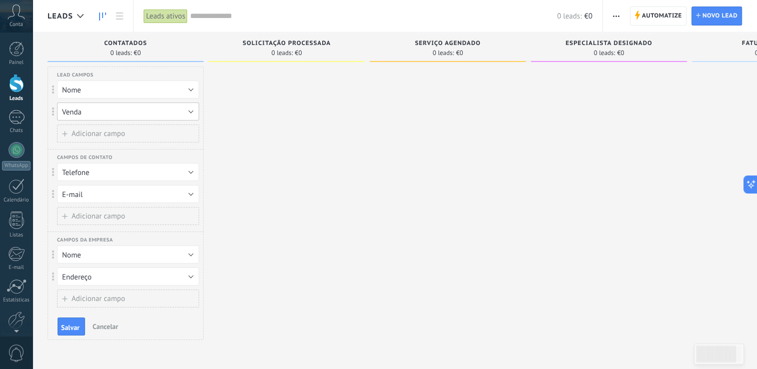
click at [90, 117] on button "Venda" at bounding box center [128, 112] width 142 height 18
click at [75, 128] on span "Tags" at bounding box center [123, 129] width 145 height 10
click at [98, 110] on button "Tags" at bounding box center [128, 112] width 142 height 18
click at [75, 112] on span "Venda" at bounding box center [123, 112] width 145 height 10
click at [121, 169] on button "Telefone" at bounding box center [128, 172] width 142 height 18
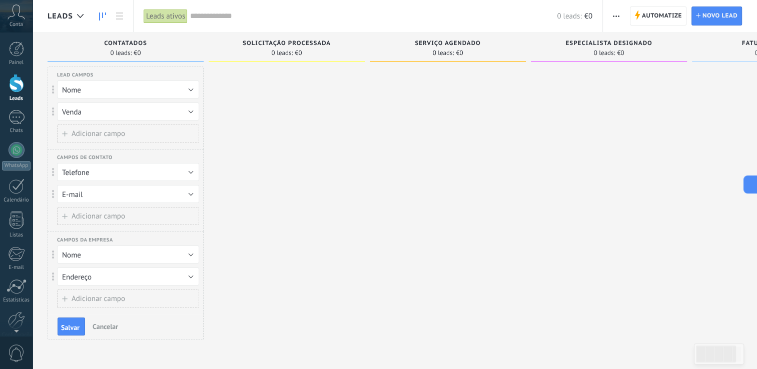
click at [121, 151] on div "[PERSON_NAME] de contato Posição Telefone E-mail Nome Tags Excluir campo Telefo…" at bounding box center [126, 190] width 156 height 83
click at [140, 196] on button "E-mail" at bounding box center [128, 194] width 142 height 18
click at [98, 151] on div "[PERSON_NAME] de contato Posição Telefone E-mail Nome Tags Excluir campo Telefo…" at bounding box center [126, 190] width 156 height 83
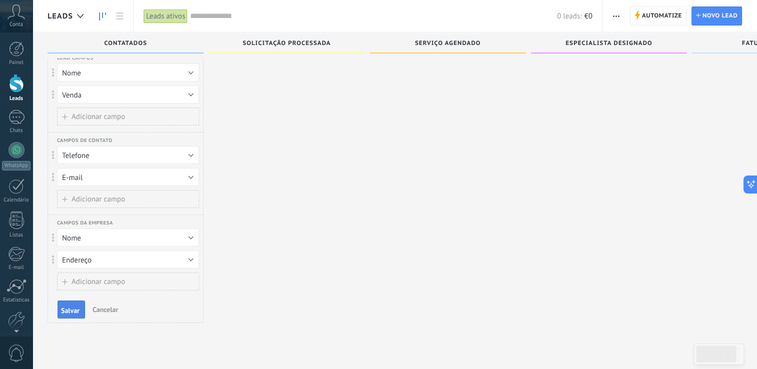
click at [69, 309] on span "Salvar" at bounding box center [70, 310] width 19 height 7
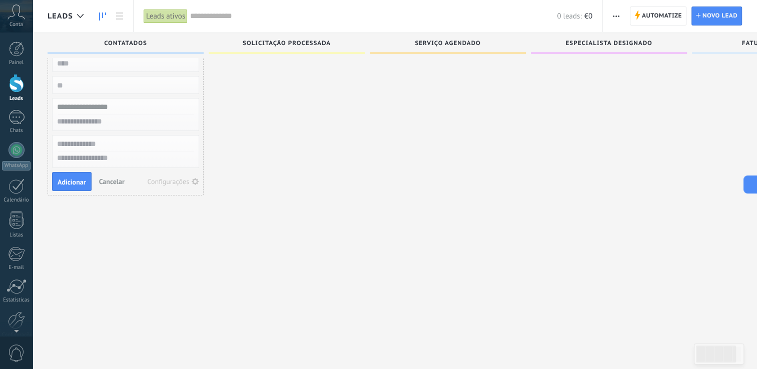
scroll to position [0, 0]
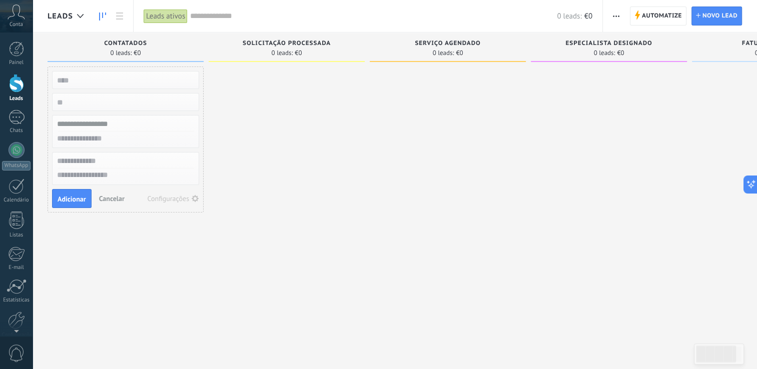
click at [101, 199] on span "Cancelar" at bounding box center [112, 198] width 26 height 9
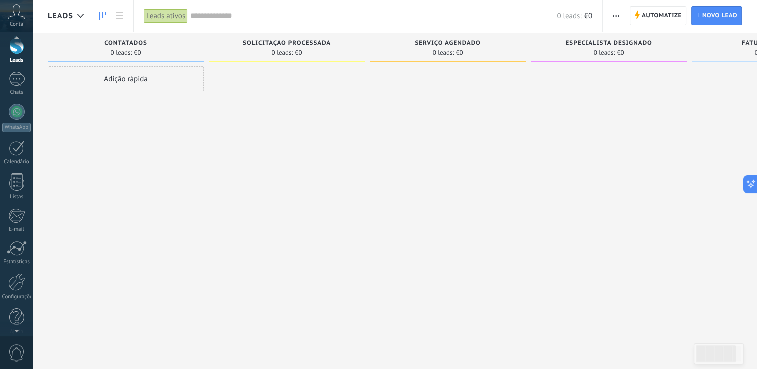
scroll to position [46, 0]
click at [16, 280] on div at bounding box center [16, 275] width 17 height 18
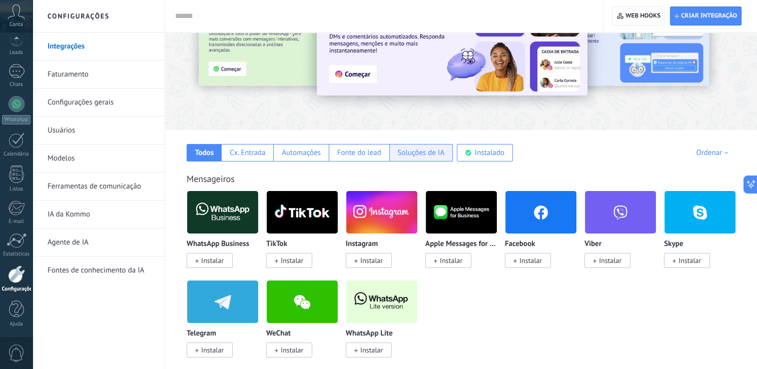
scroll to position [68, 0]
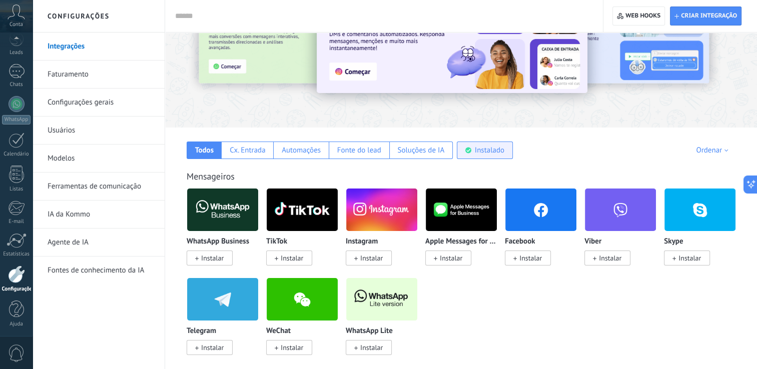
click at [486, 149] on div "Instalado" at bounding box center [490, 151] width 30 height 10
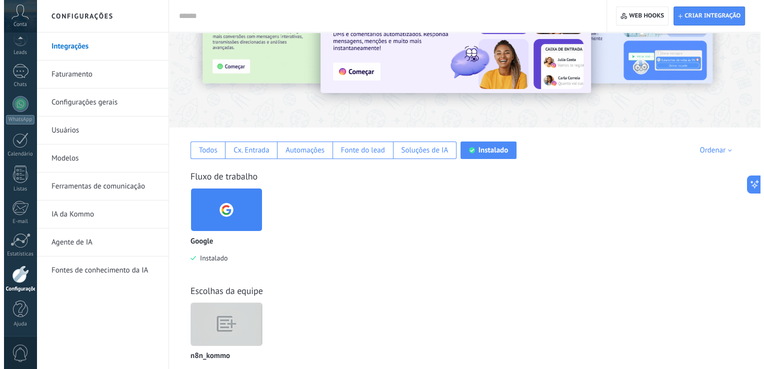
scroll to position [104, 0]
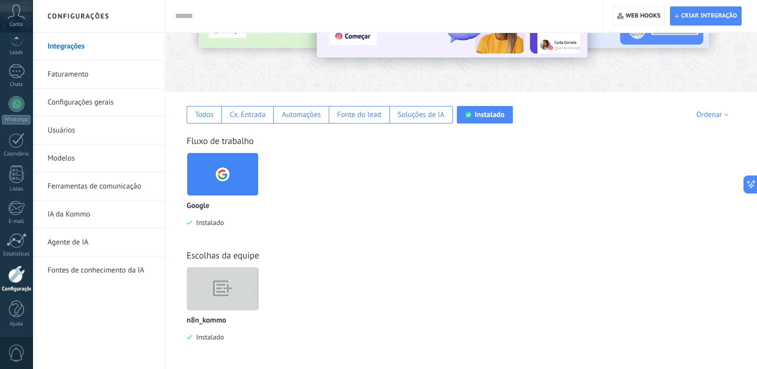
click at [224, 293] on img at bounding box center [222, 289] width 71 height 55
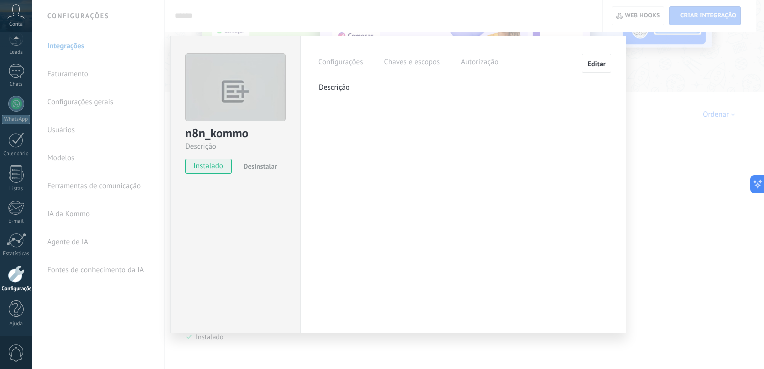
click at [418, 61] on label "Chaves e escopos" at bounding box center [412, 64] width 61 height 15
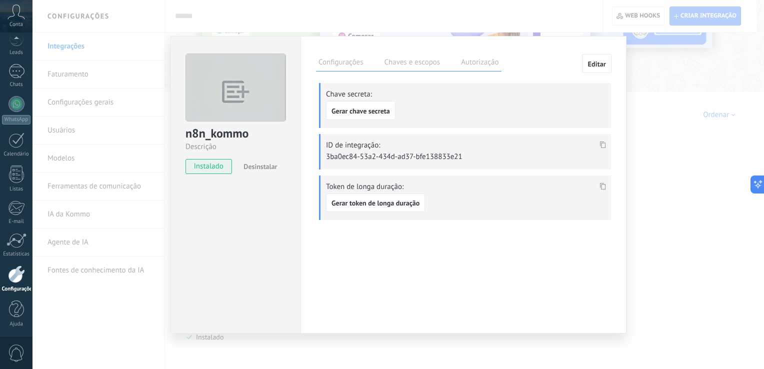
click at [467, 58] on label "Autorização" at bounding box center [480, 64] width 43 height 15
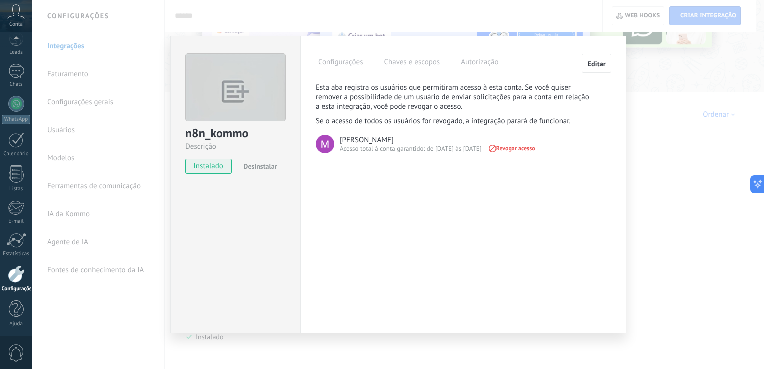
click at [586, 62] on button "Editar" at bounding box center [597, 63] width 30 height 19
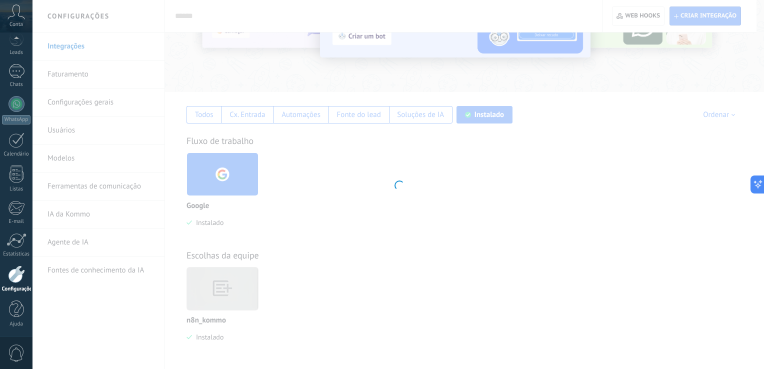
type textarea "*********"
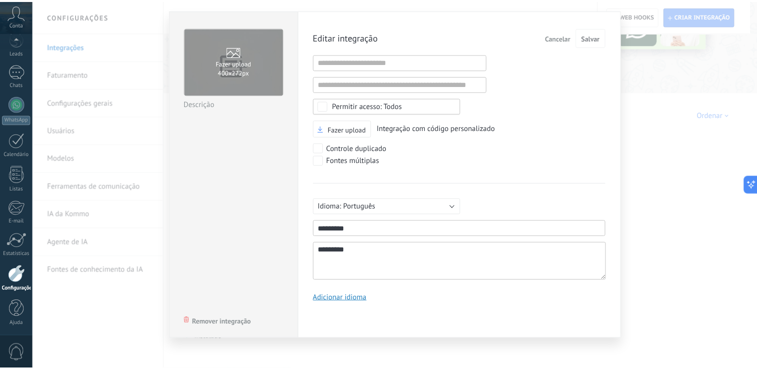
scroll to position [0, 0]
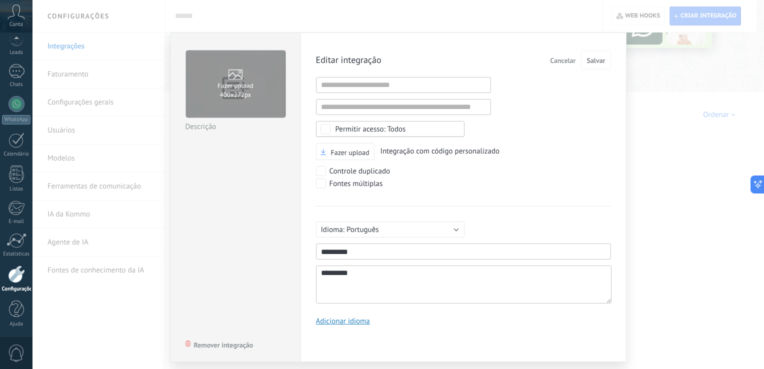
click at [569, 57] on span "Cancelar" at bounding box center [563, 60] width 26 height 7
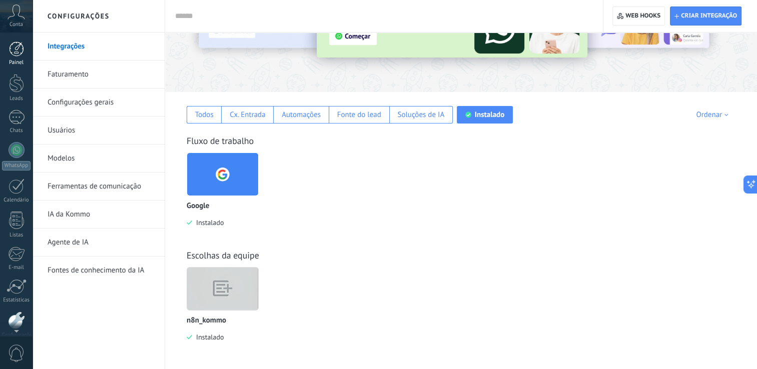
click at [12, 59] on link "Painel" at bounding box center [16, 54] width 33 height 25
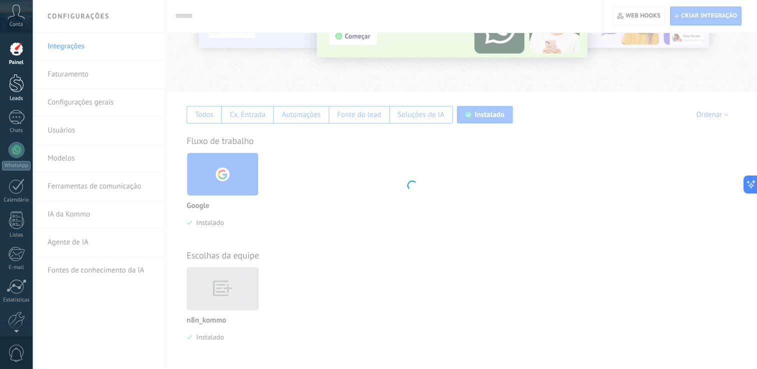
click at [12, 83] on div at bounding box center [16, 83] width 15 height 19
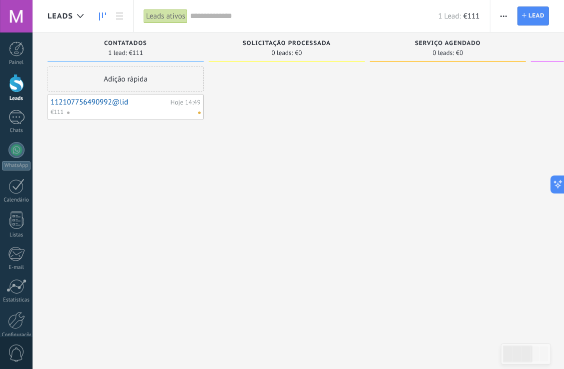
click at [153, 121] on div "Adição rápida 112107756490992@lid Hoje 14:49 €111" at bounding box center [126, 186] width 156 height 239
click at [150, 111] on div at bounding box center [132, 112] width 130 height 9
click at [84, 99] on link "112107756490992@lid" at bounding box center [110, 102] width 118 height 9
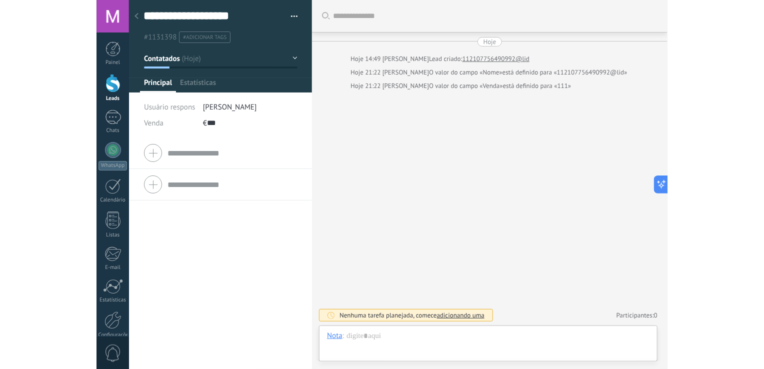
scroll to position [15, 0]
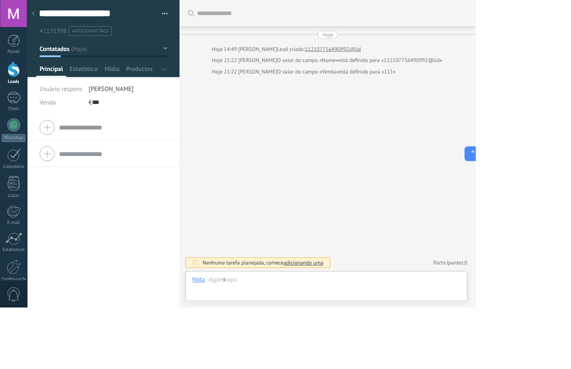
type textarea "**********"
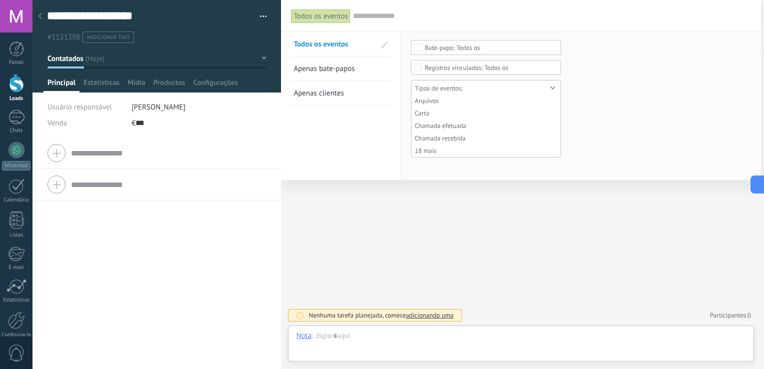
click at [372, 21] on input "text" at bounding box center [552, 16] width 398 height 11
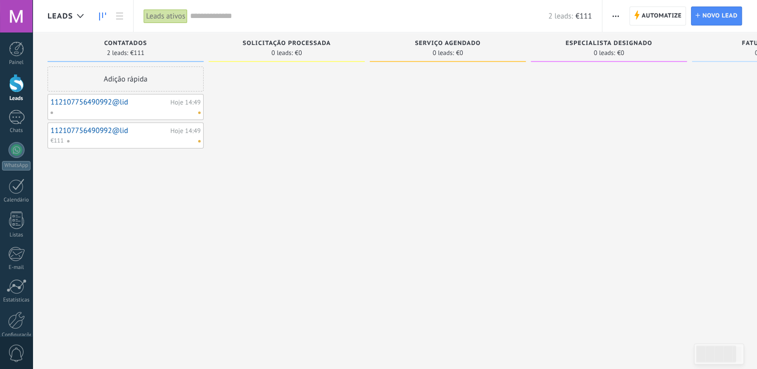
drag, startPoint x: 0, startPoint y: 0, endPoint x: 169, endPoint y: 135, distance: 216.4
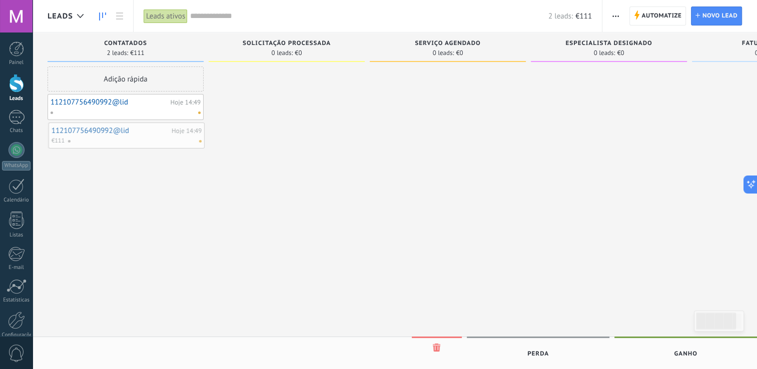
drag, startPoint x: 169, startPoint y: 135, endPoint x: 134, endPoint y: 133, distance: 35.6
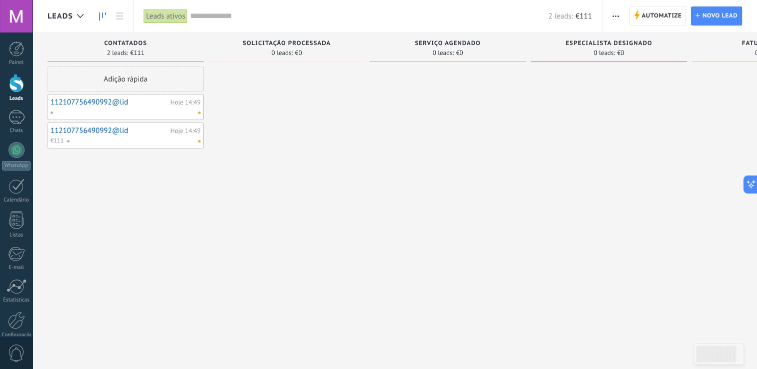
click at [104, 101] on link "112107756490992@lid" at bounding box center [110, 102] width 118 height 9
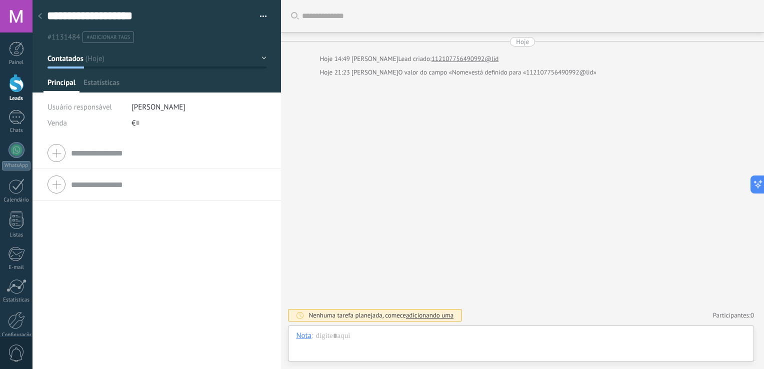
scroll to position [15, 0]
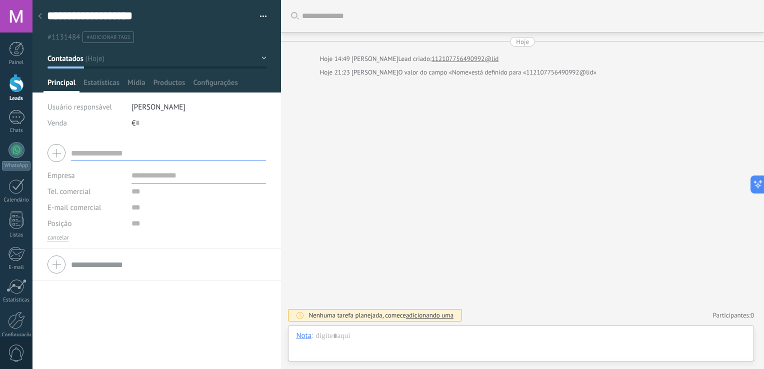
drag, startPoint x: 104, startPoint y: 147, endPoint x: 82, endPoint y: 151, distance: 22.4
click at [82, 151] on input "text" at bounding box center [168, 153] width 195 height 16
click at [52, 153] on div at bounding box center [157, 153] width 219 height 25
click at [57, 153] on div at bounding box center [157, 153] width 219 height 25
click at [59, 153] on div at bounding box center [157, 153] width 219 height 25
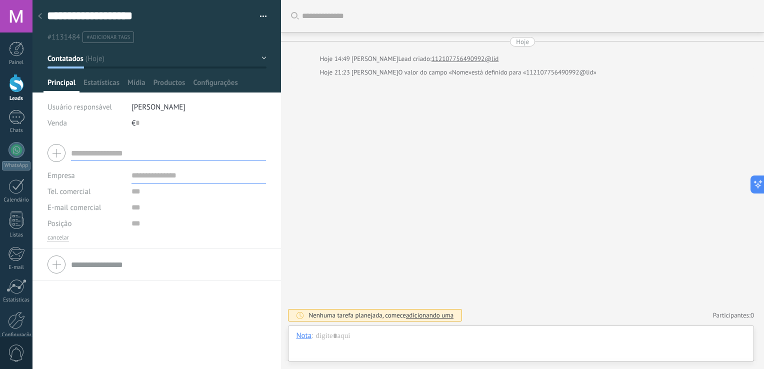
click at [59, 153] on div at bounding box center [157, 153] width 219 height 25
click at [94, 152] on input "text" at bounding box center [168, 153] width 195 height 16
click at [179, 35] on ul "#1131484 #adicionar tags" at bounding box center [155, 38] width 218 height 14
drag, startPoint x: 75, startPoint y: 150, endPoint x: 55, endPoint y: 126, distance: 31.6
click at [55, 126] on span "Venda" at bounding box center [58, 124] width 20 height 10
